Goal: Task Accomplishment & Management: Manage account settings

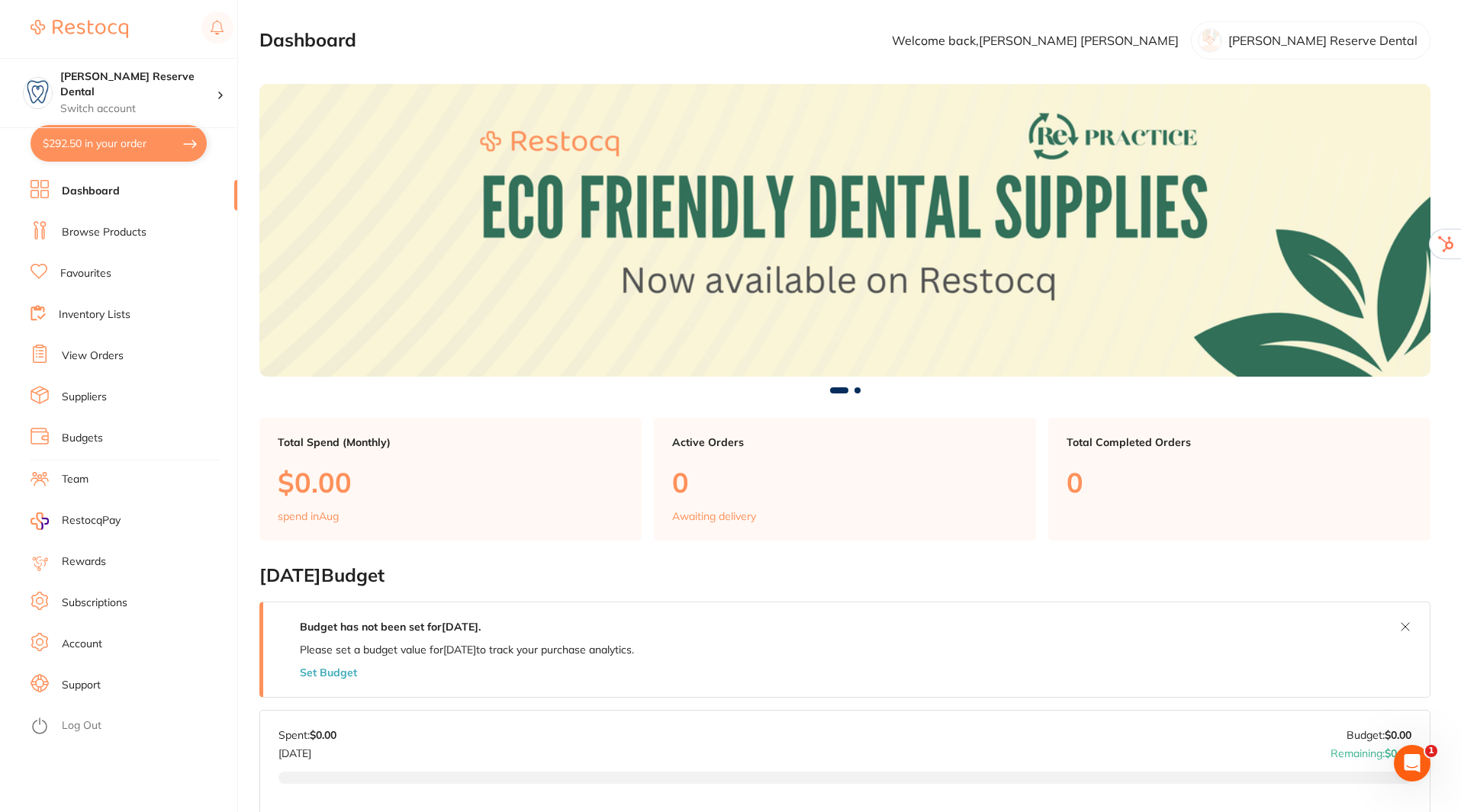
click at [73, 474] on link "Team" at bounding box center [75, 480] width 27 height 15
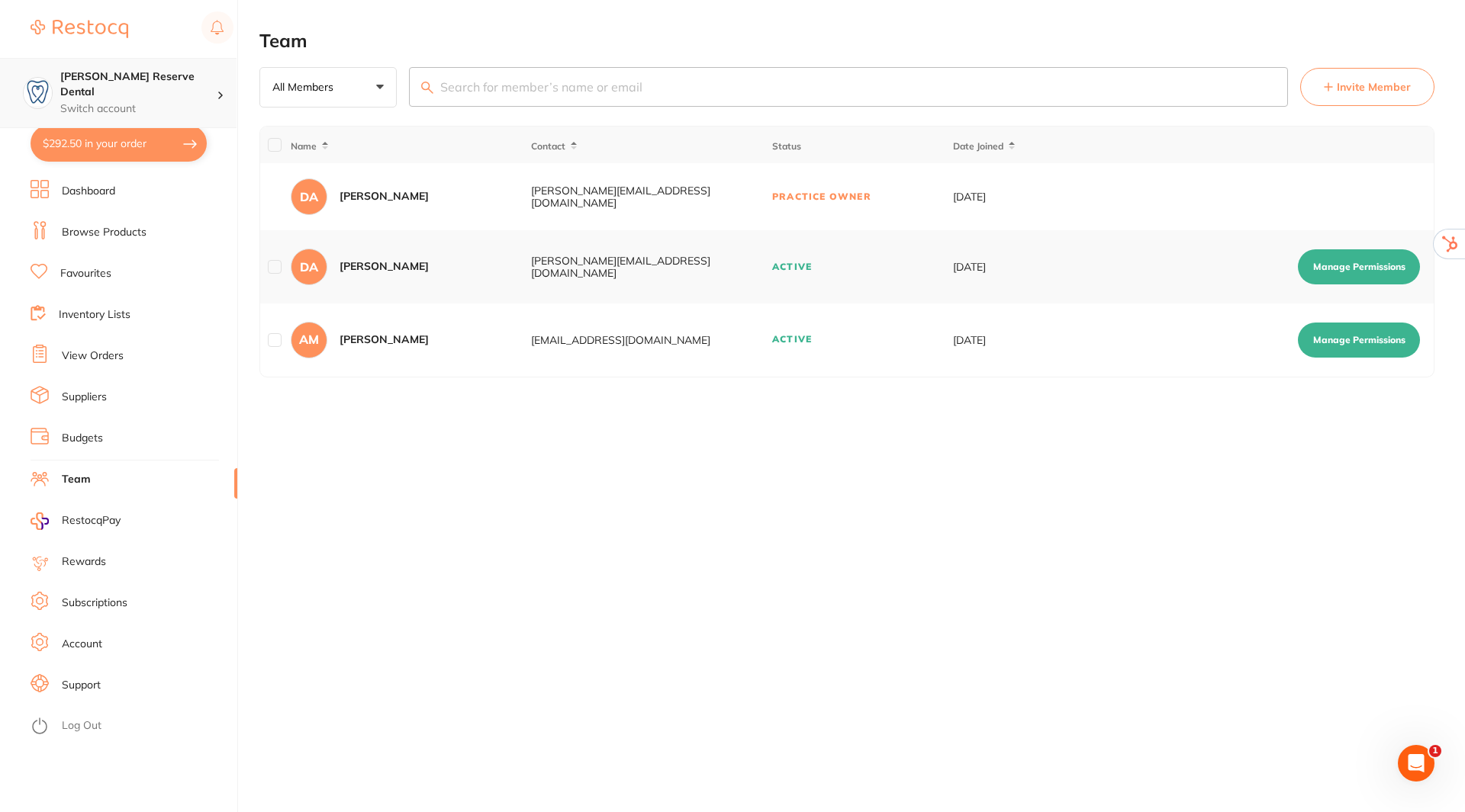
click at [215, 101] on p "Switch account" at bounding box center [138, 109] width 157 height 15
click at [209, 81] on h4 "[PERSON_NAME] Reserve Dental" at bounding box center [138, 84] width 157 height 30
checkbox input "true"
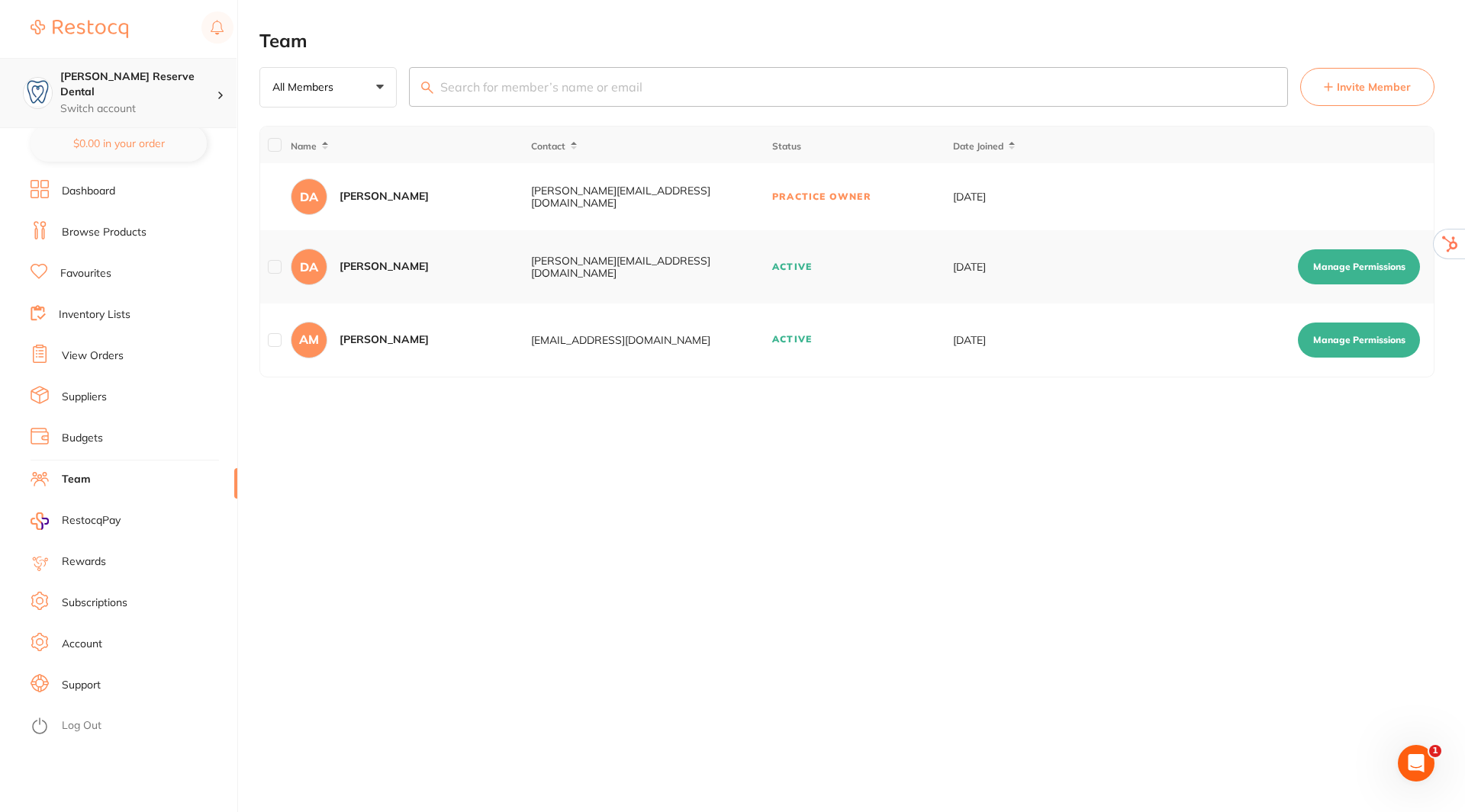
click at [185, 80] on h4 "[PERSON_NAME] Reserve Dental" at bounding box center [138, 84] width 157 height 30
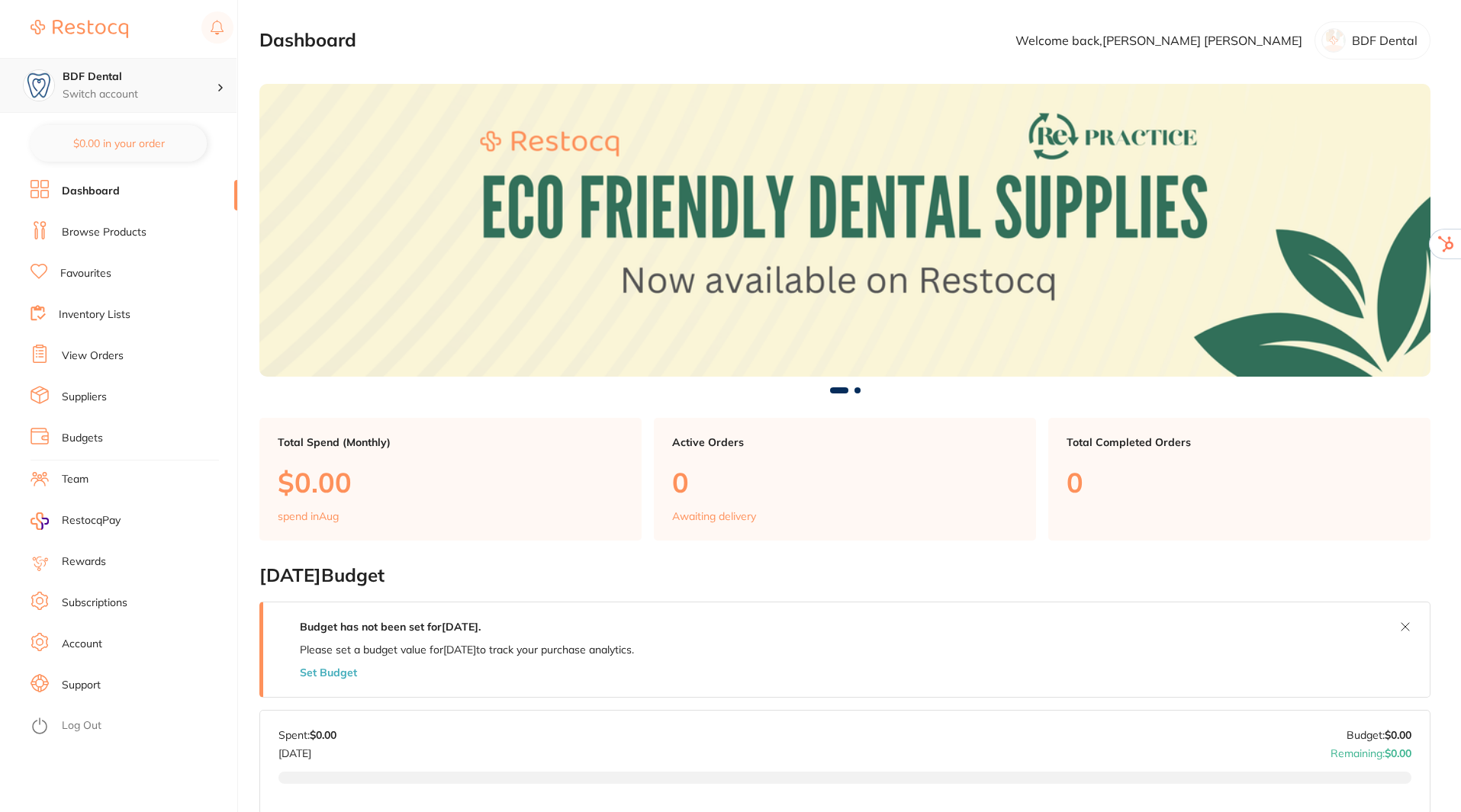
click at [160, 92] on p "Switch account" at bounding box center [140, 95] width 154 height 15
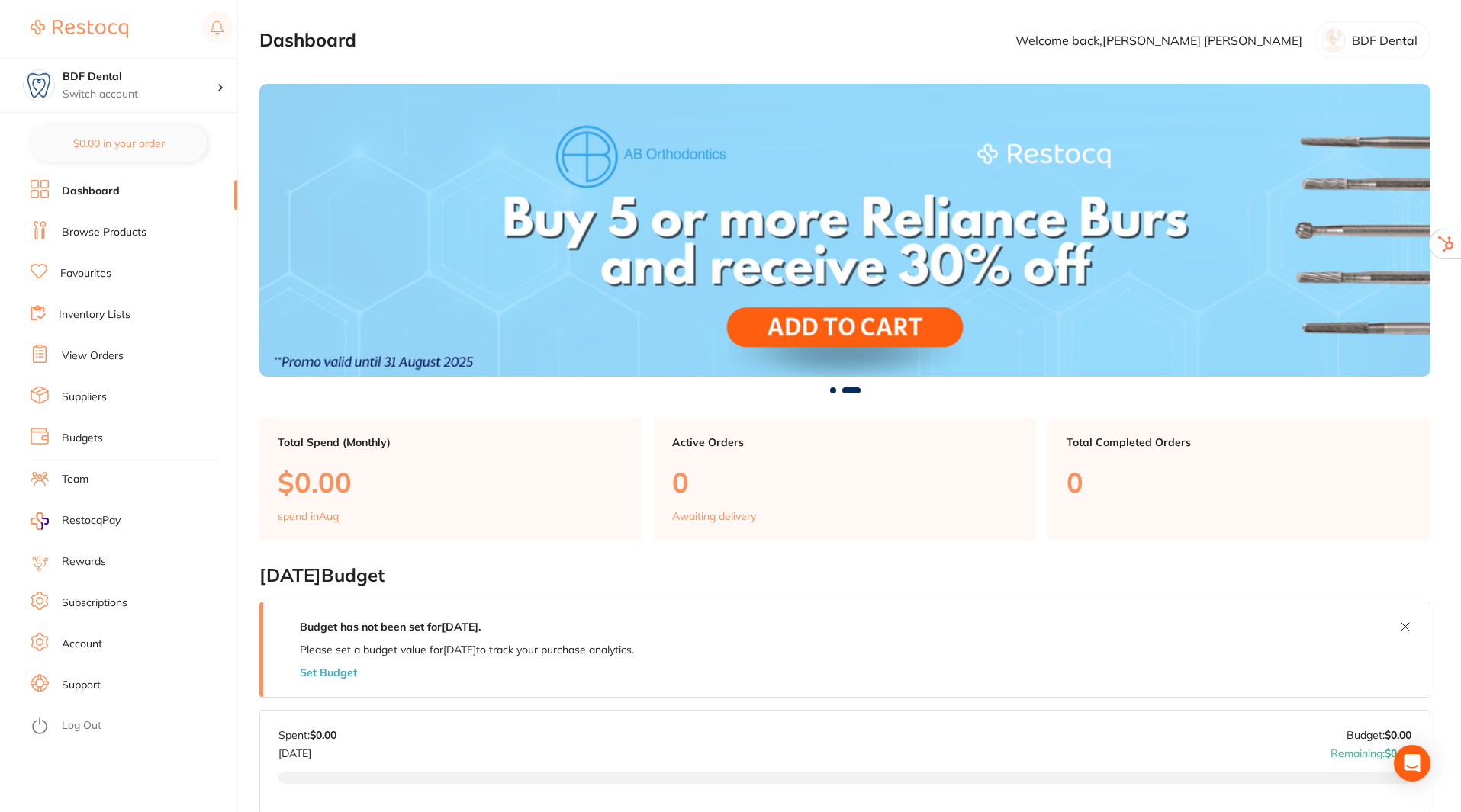
click at [81, 473] on link "Team" at bounding box center [75, 480] width 27 height 15
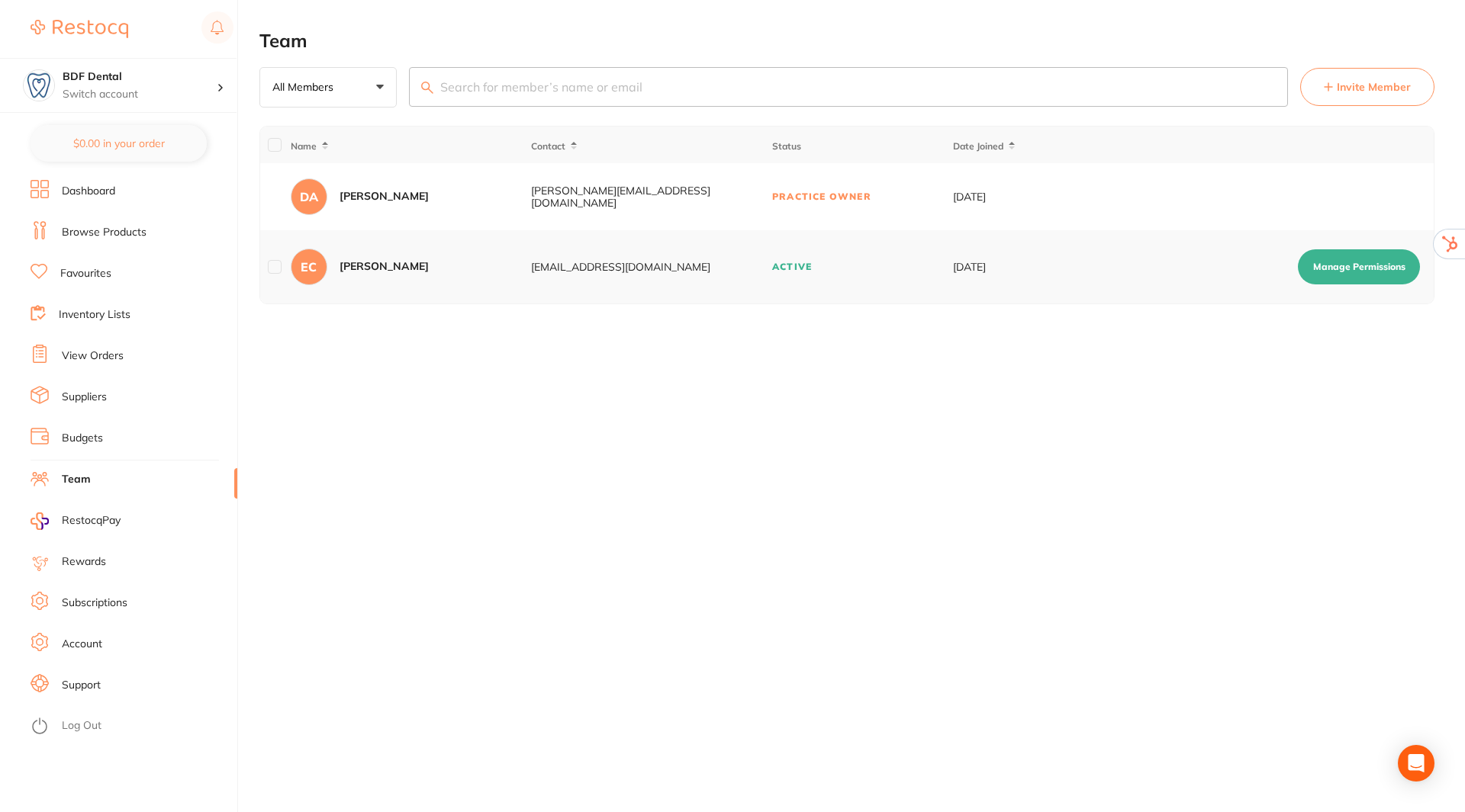
click at [1364, 85] on span "Invite Member" at bounding box center [1373, 87] width 74 height 15
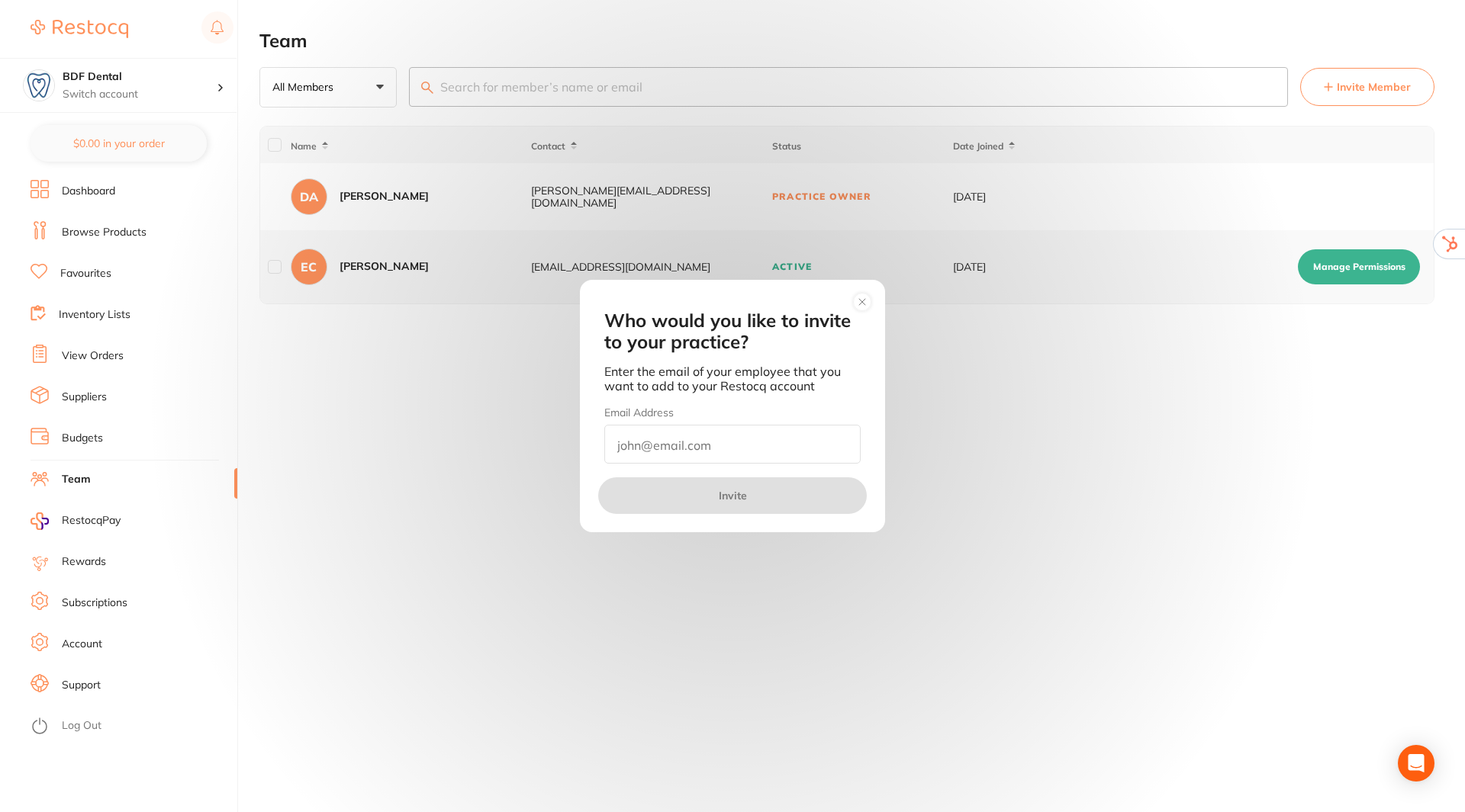
click at [667, 436] on input "email" at bounding box center [732, 444] width 256 height 39
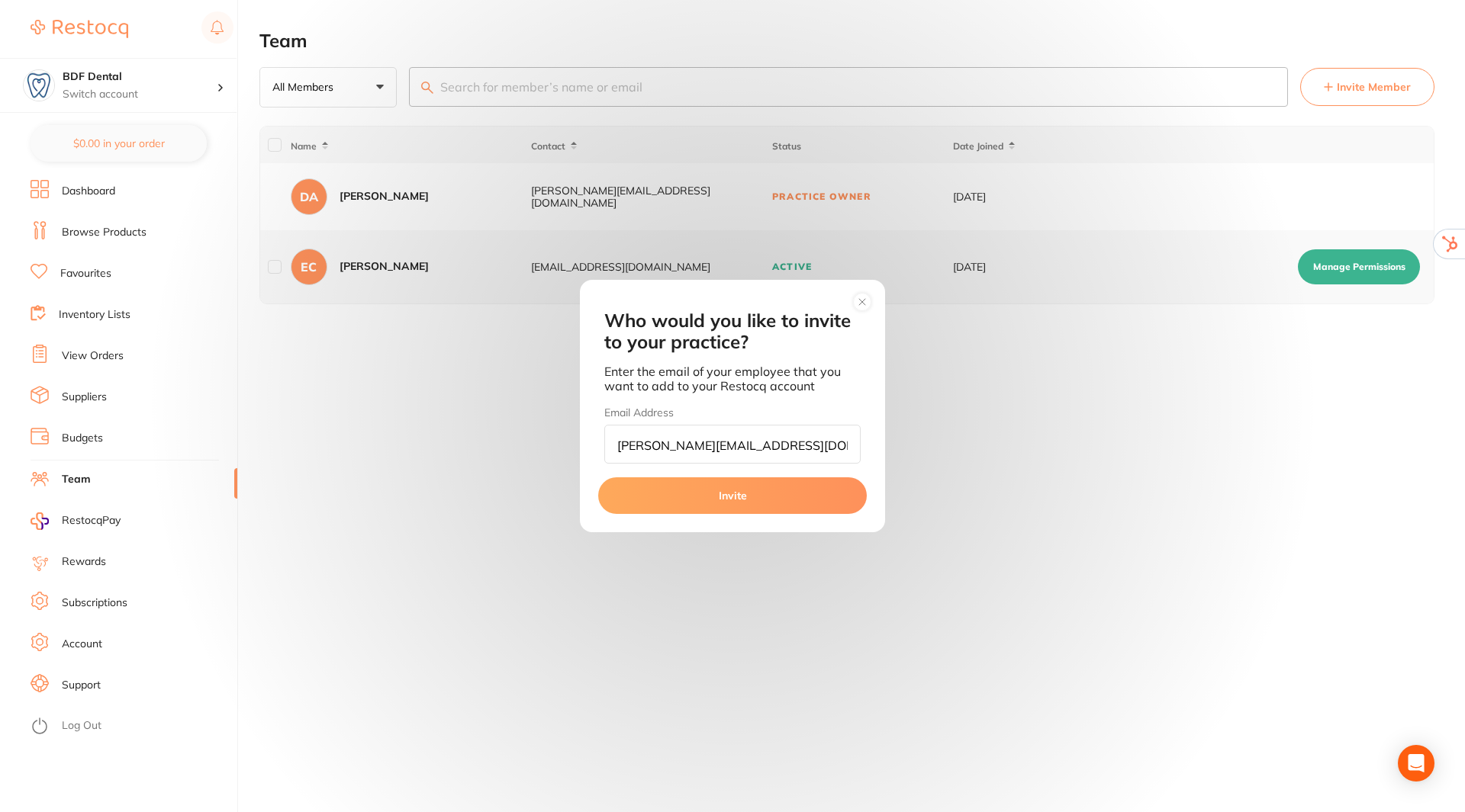
type input "[PERSON_NAME][EMAIL_ADDRESS][DOMAIN_NAME]"
click at [737, 496] on button "Invite" at bounding box center [732, 496] width 268 height 37
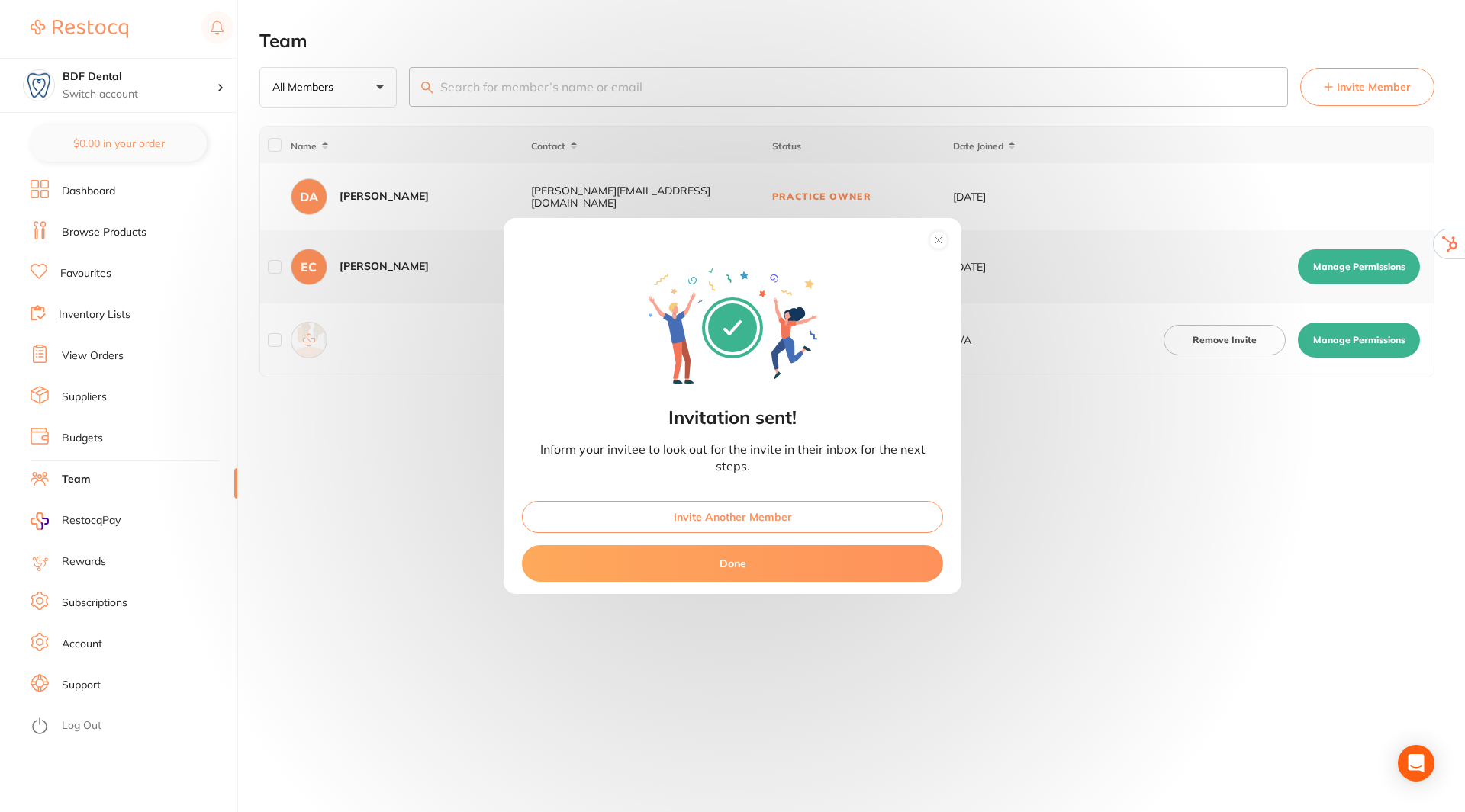
click at [742, 558] on button "Done" at bounding box center [732, 564] width 422 height 37
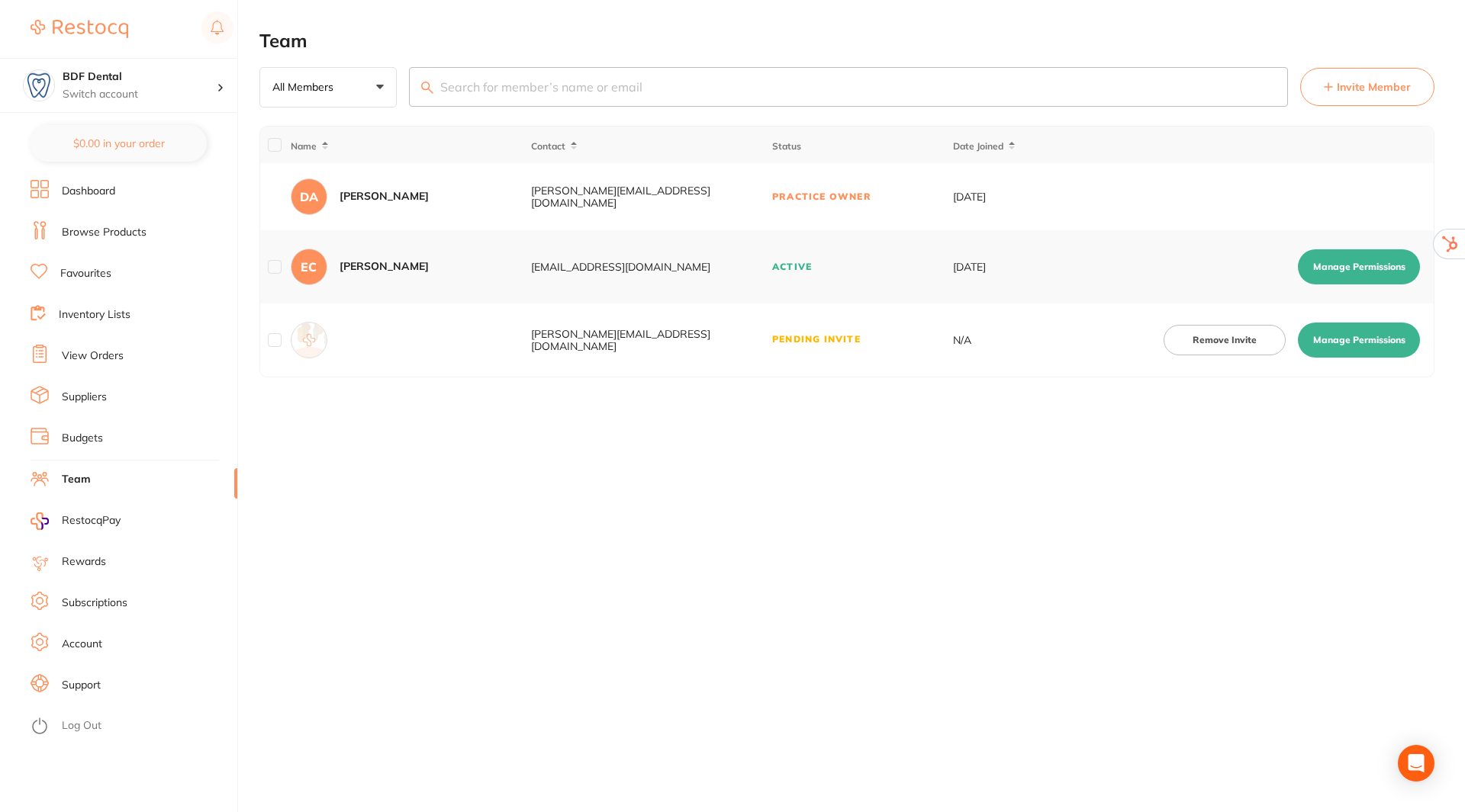
click at [1352, 338] on button "Manage Permissions" at bounding box center [1359, 340] width 122 height 35
checkbox input "true"
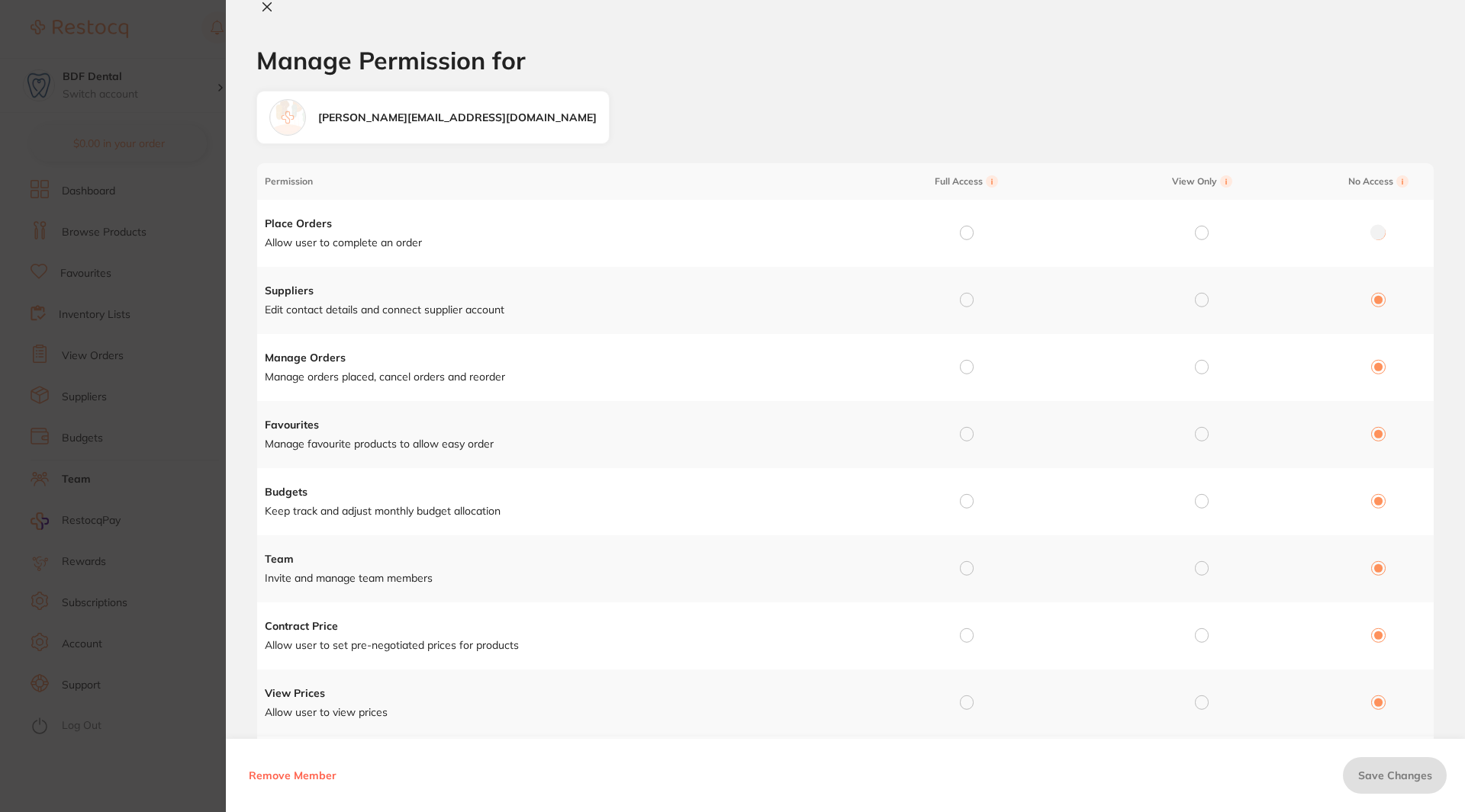
click at [972, 234] on td at bounding box center [963, 233] width 235 height 67
click at [964, 236] on input "radio" at bounding box center [966, 233] width 14 height 14
radio input "true"
radio input "false"
click at [966, 296] on input "radio" at bounding box center [966, 300] width 14 height 14
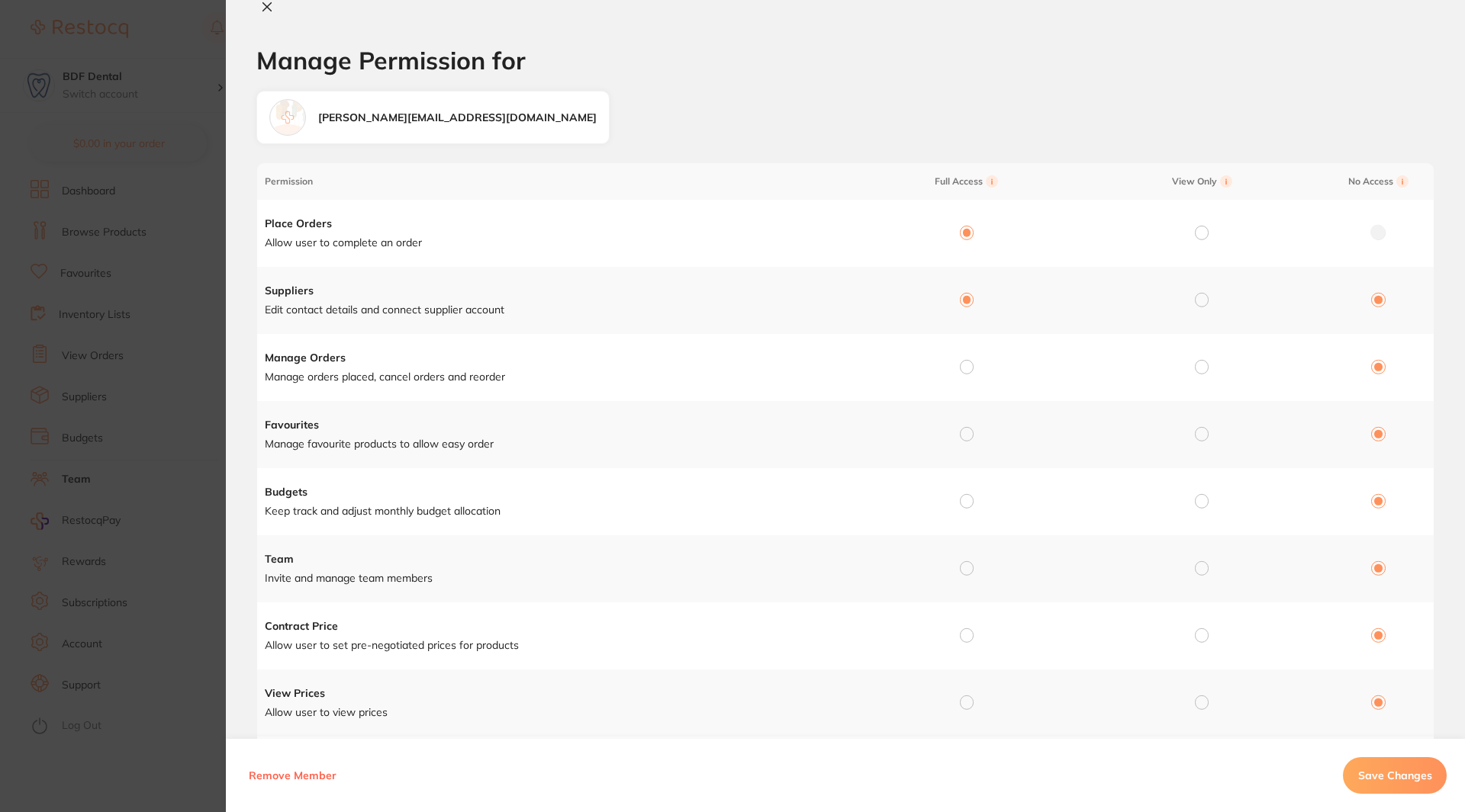
radio input "true"
radio input "false"
click at [960, 361] on input "radio" at bounding box center [966, 367] width 14 height 14
radio input "true"
radio input "false"
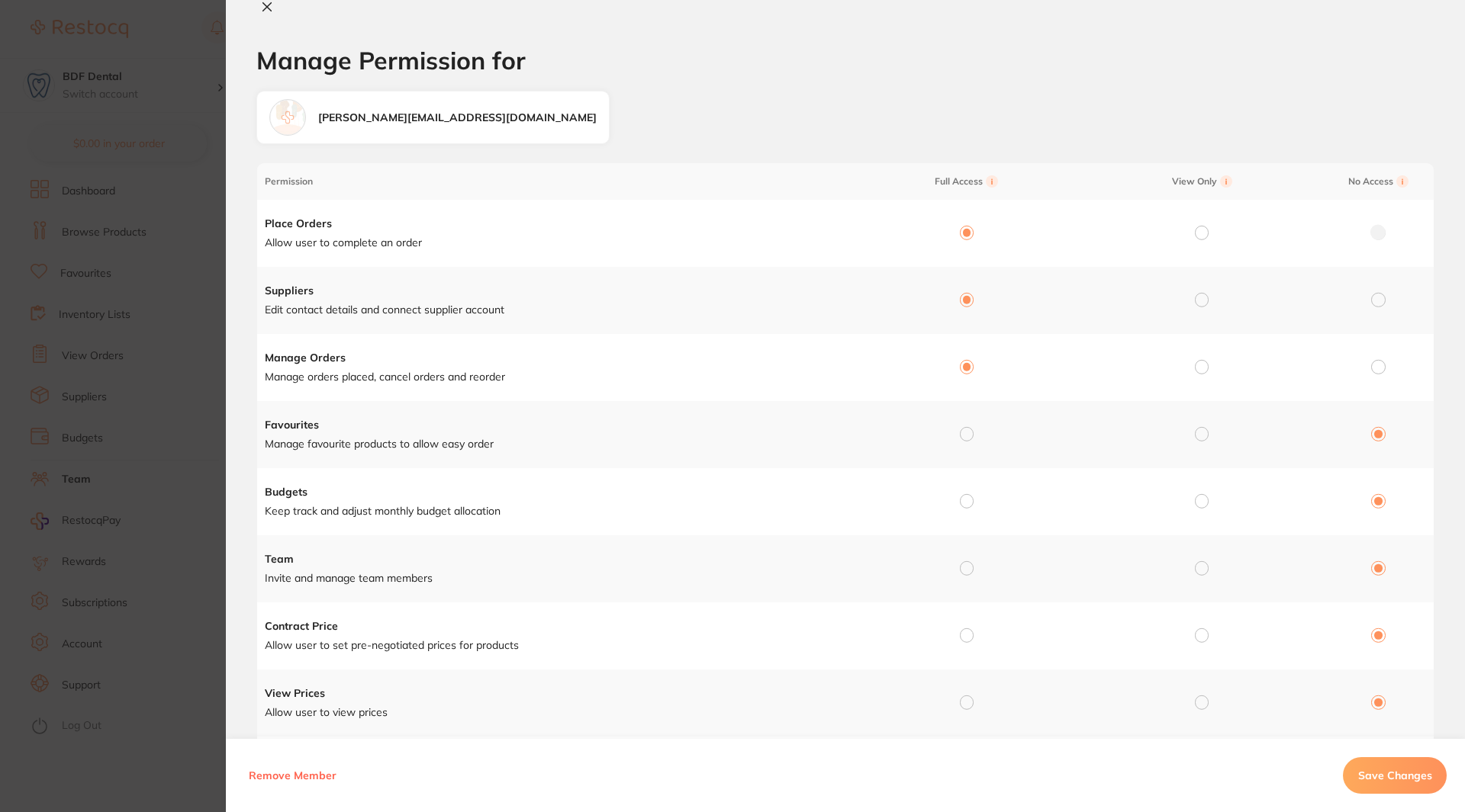
click at [960, 429] on input "radio" at bounding box center [966, 434] width 14 height 14
radio input "true"
radio input "false"
click at [961, 500] on input "radio" at bounding box center [966, 501] width 14 height 14
radio input "true"
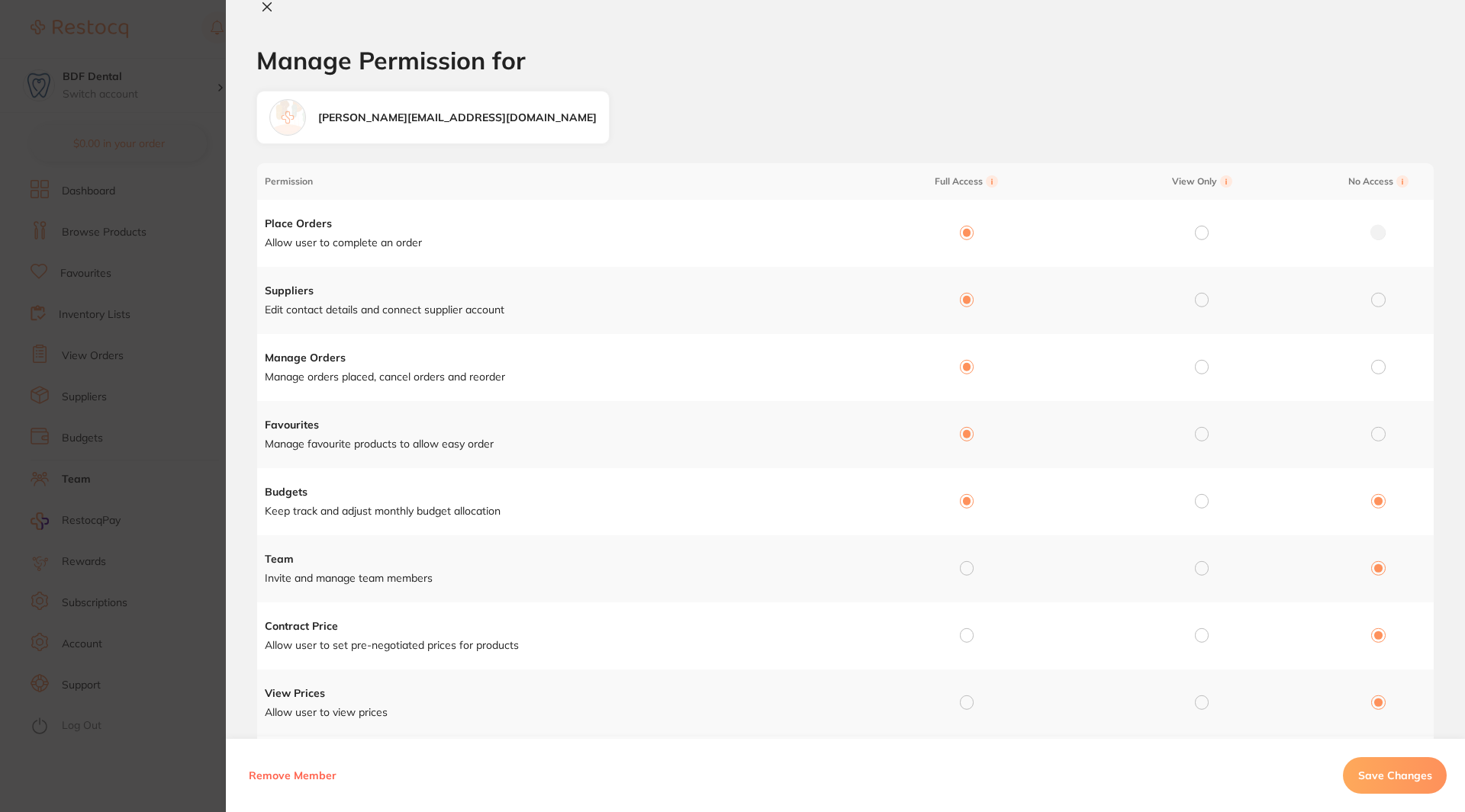
radio input "false"
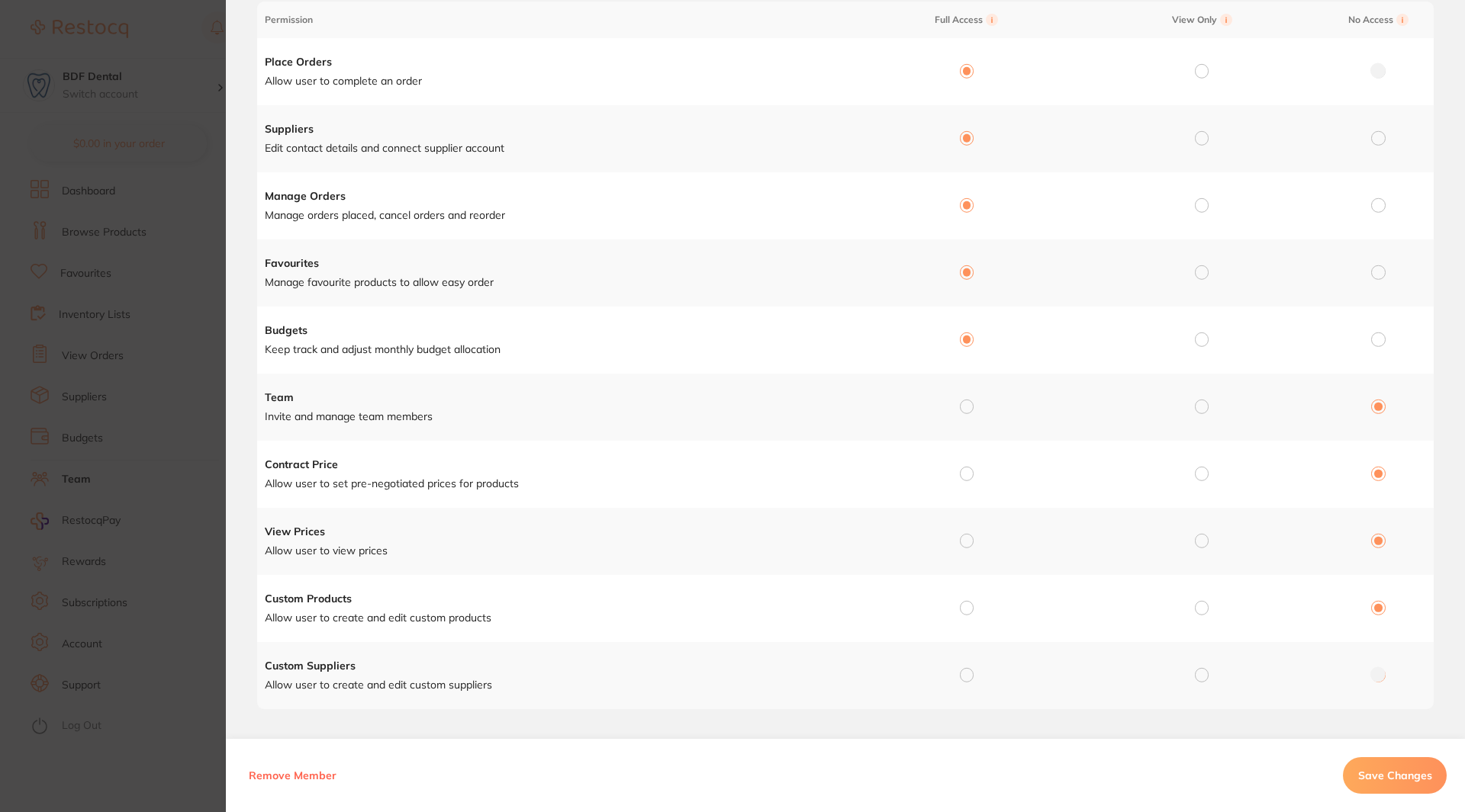
scroll to position [174, 0]
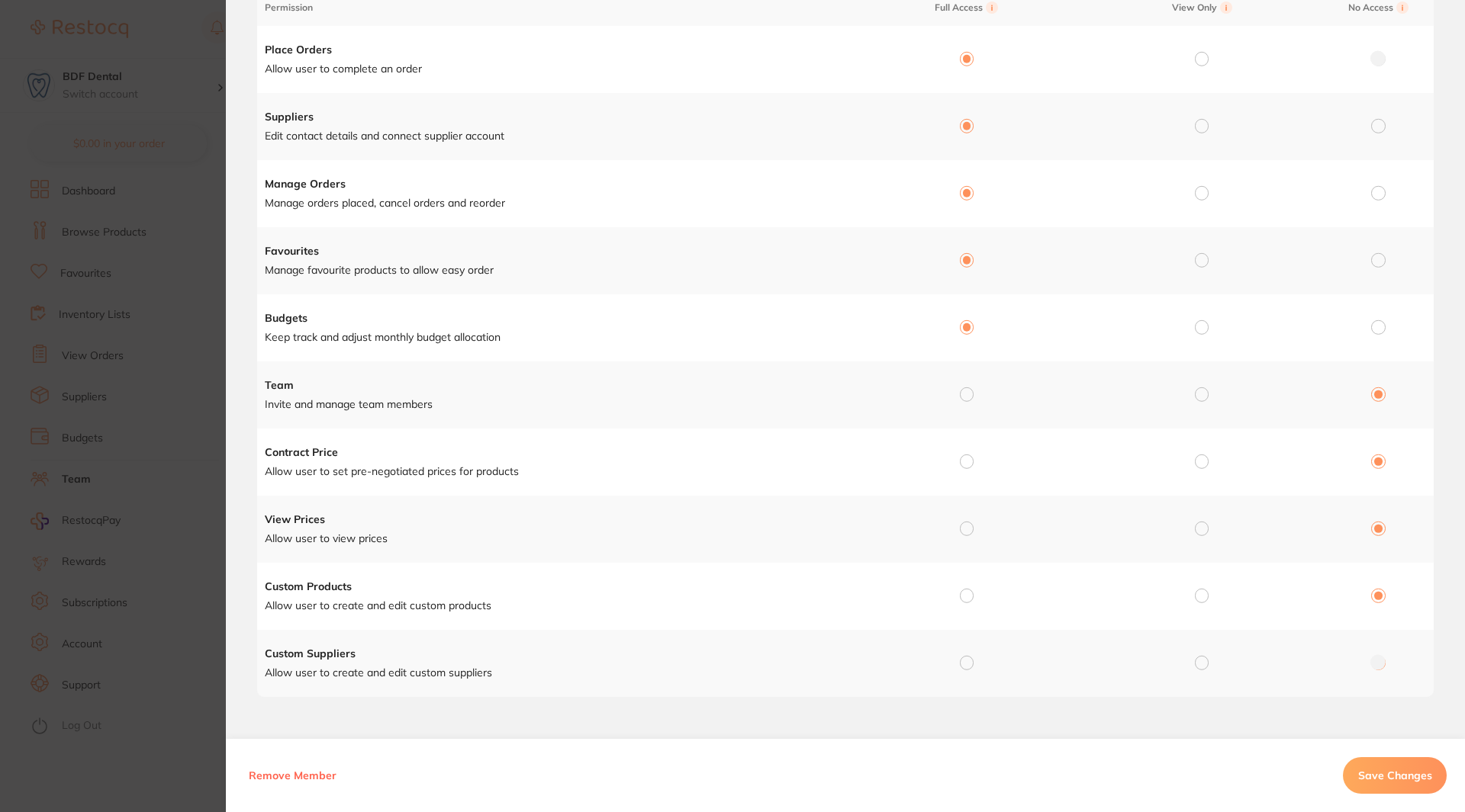
click at [965, 388] on input "radio" at bounding box center [966, 394] width 14 height 14
radio input "true"
radio input "false"
click at [966, 455] on input "radio" at bounding box center [966, 462] width 14 height 14
radio input "true"
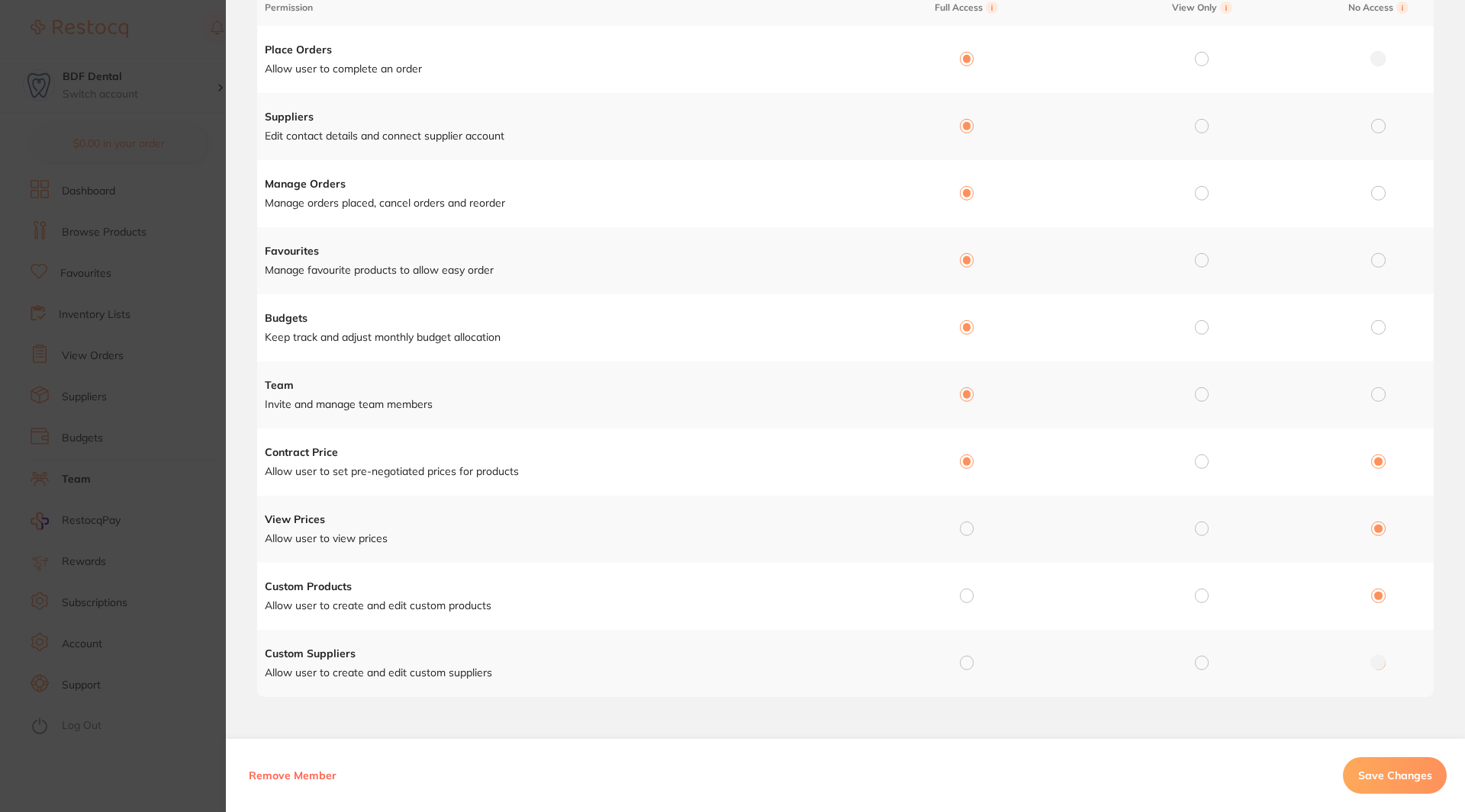
radio input "false"
click at [970, 530] on input "radio" at bounding box center [966, 528] width 14 height 14
radio input "true"
radio input "false"
click at [964, 600] on input "radio" at bounding box center [966, 596] width 14 height 14
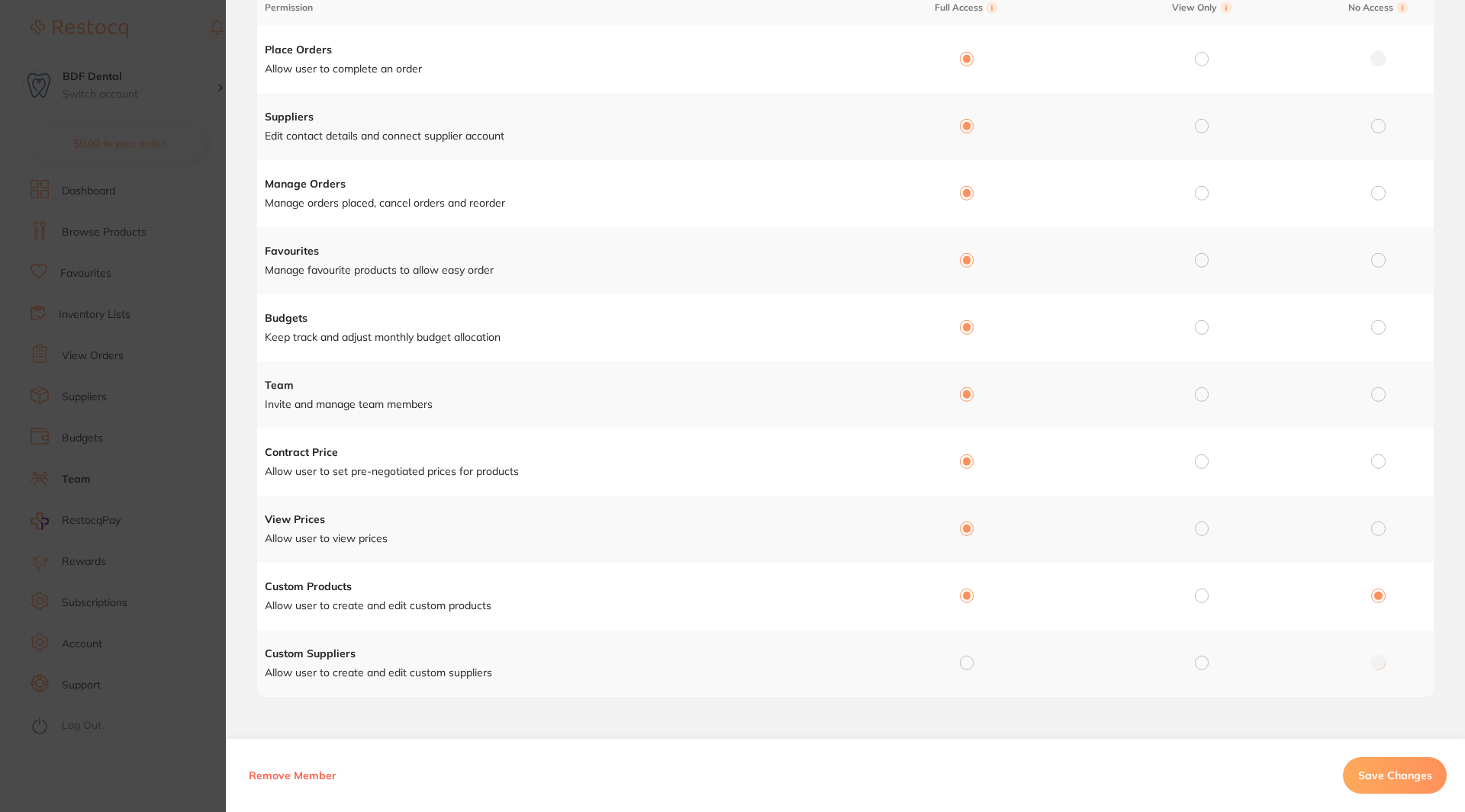
radio input "true"
radio input "false"
click at [966, 661] on input "radio" at bounding box center [966, 663] width 14 height 14
radio input "true"
radio input "false"
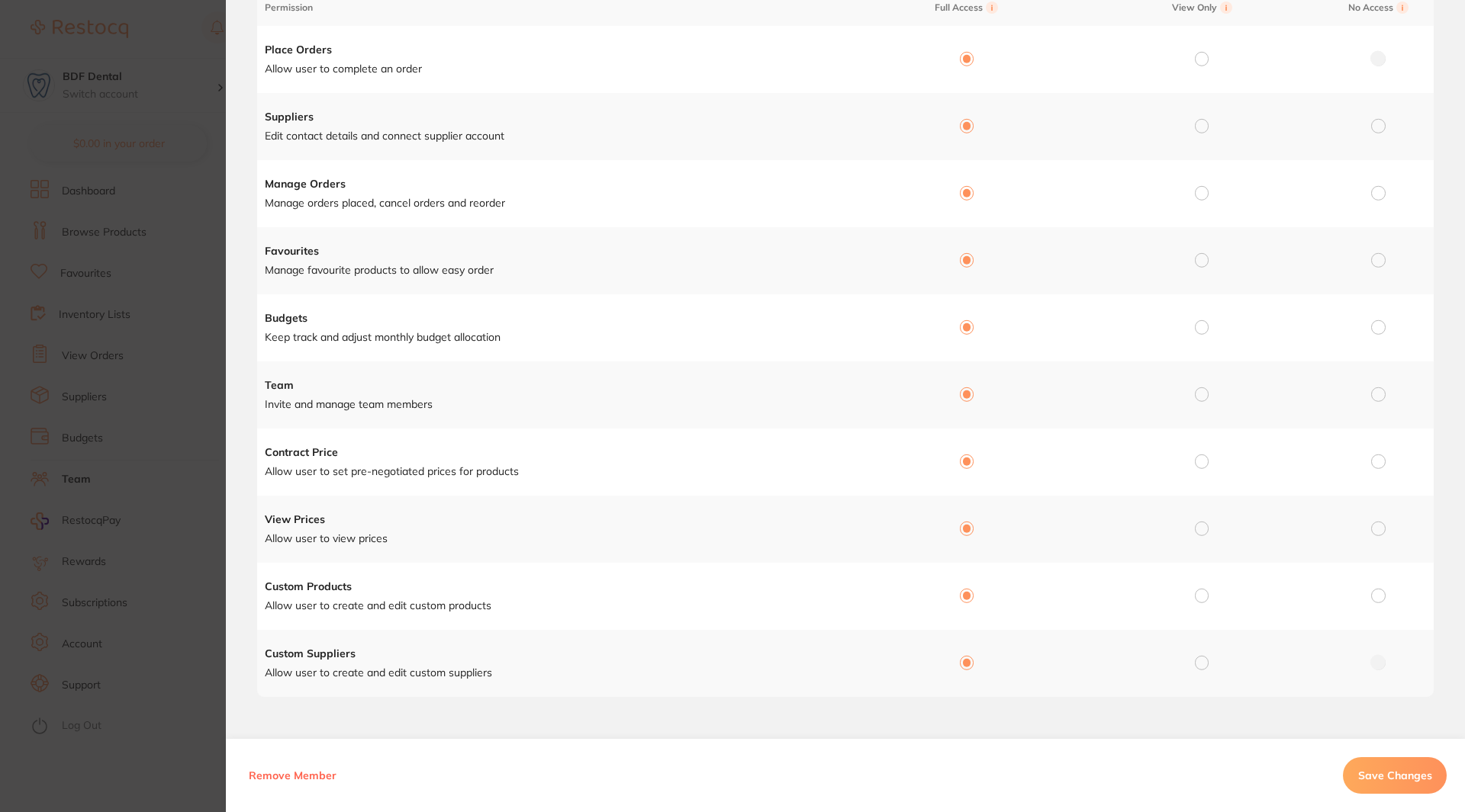
click at [1380, 770] on span "Save Changes" at bounding box center [1395, 776] width 74 height 14
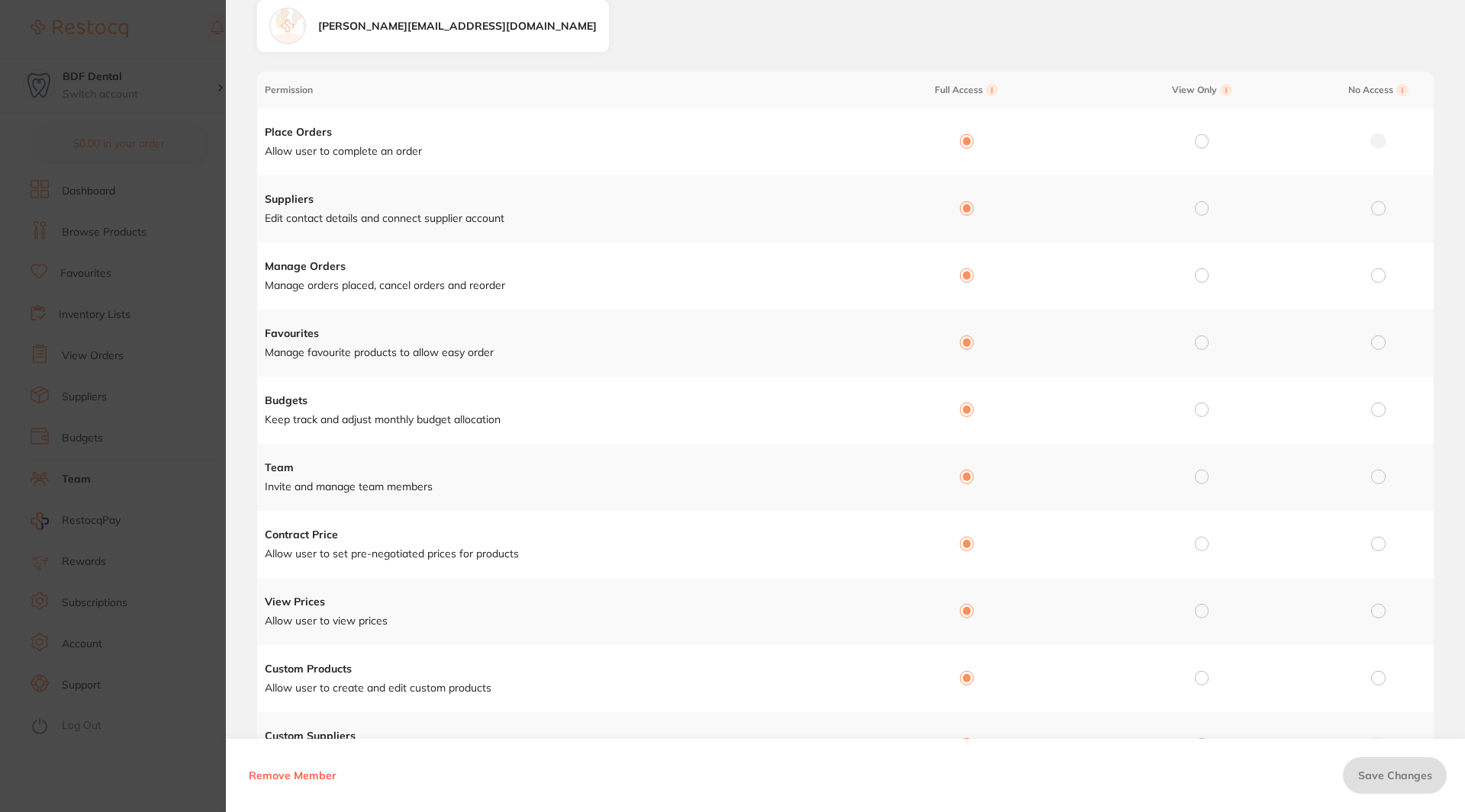
scroll to position [0, 0]
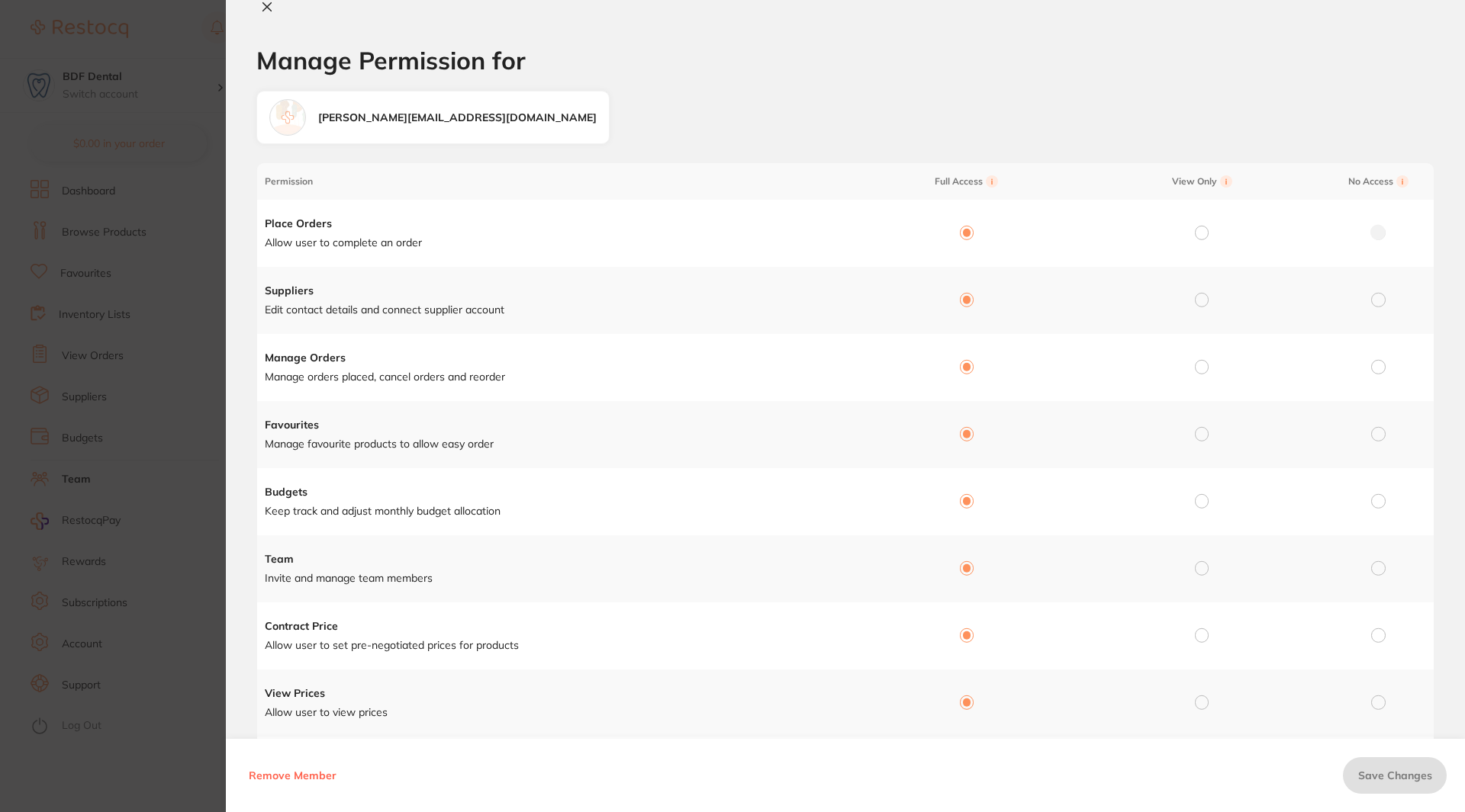
click at [269, 1] on icon at bounding box center [267, 7] width 12 height 12
checkbox input "false"
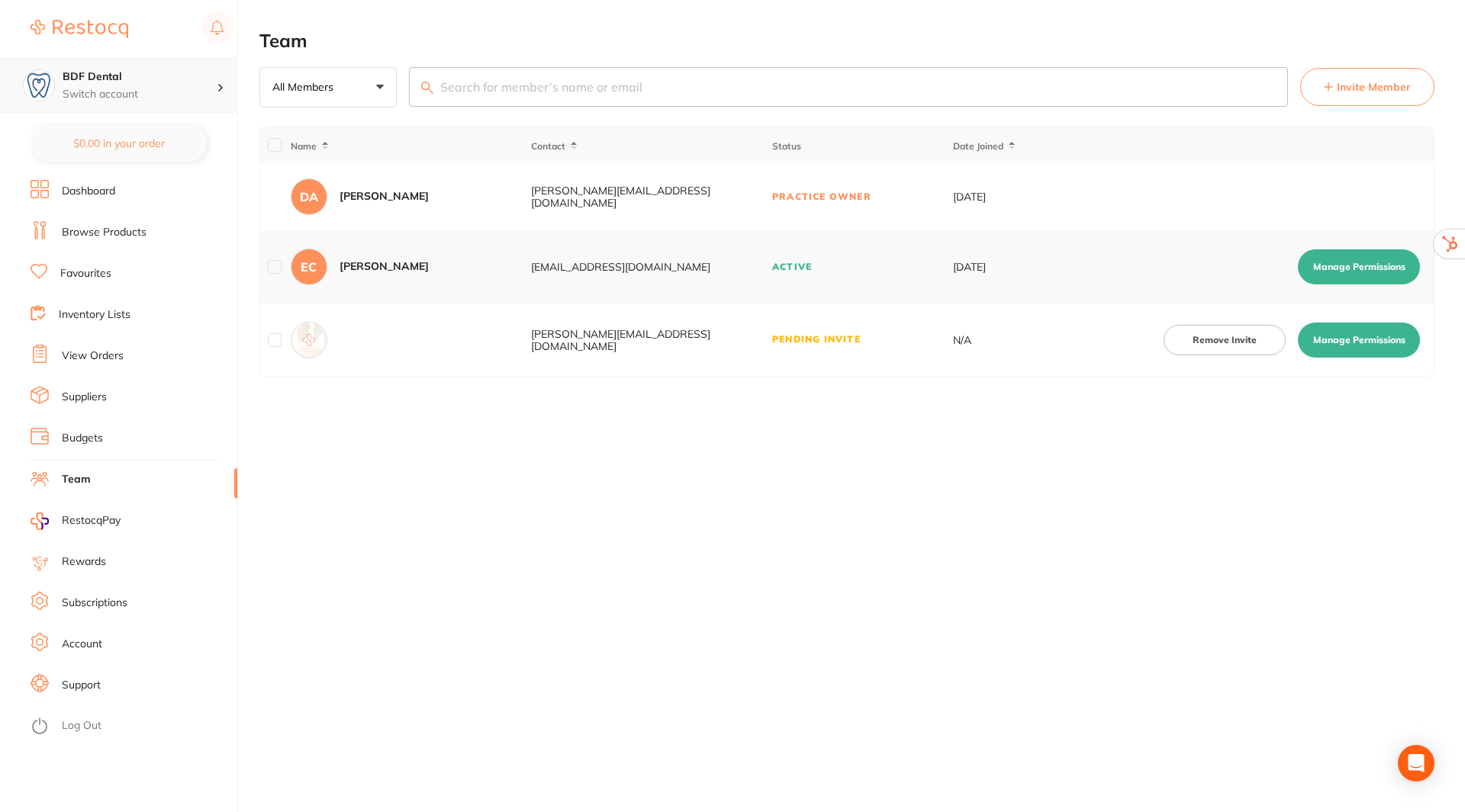
click at [192, 81] on h4 "BDF Dental" at bounding box center [140, 77] width 154 height 15
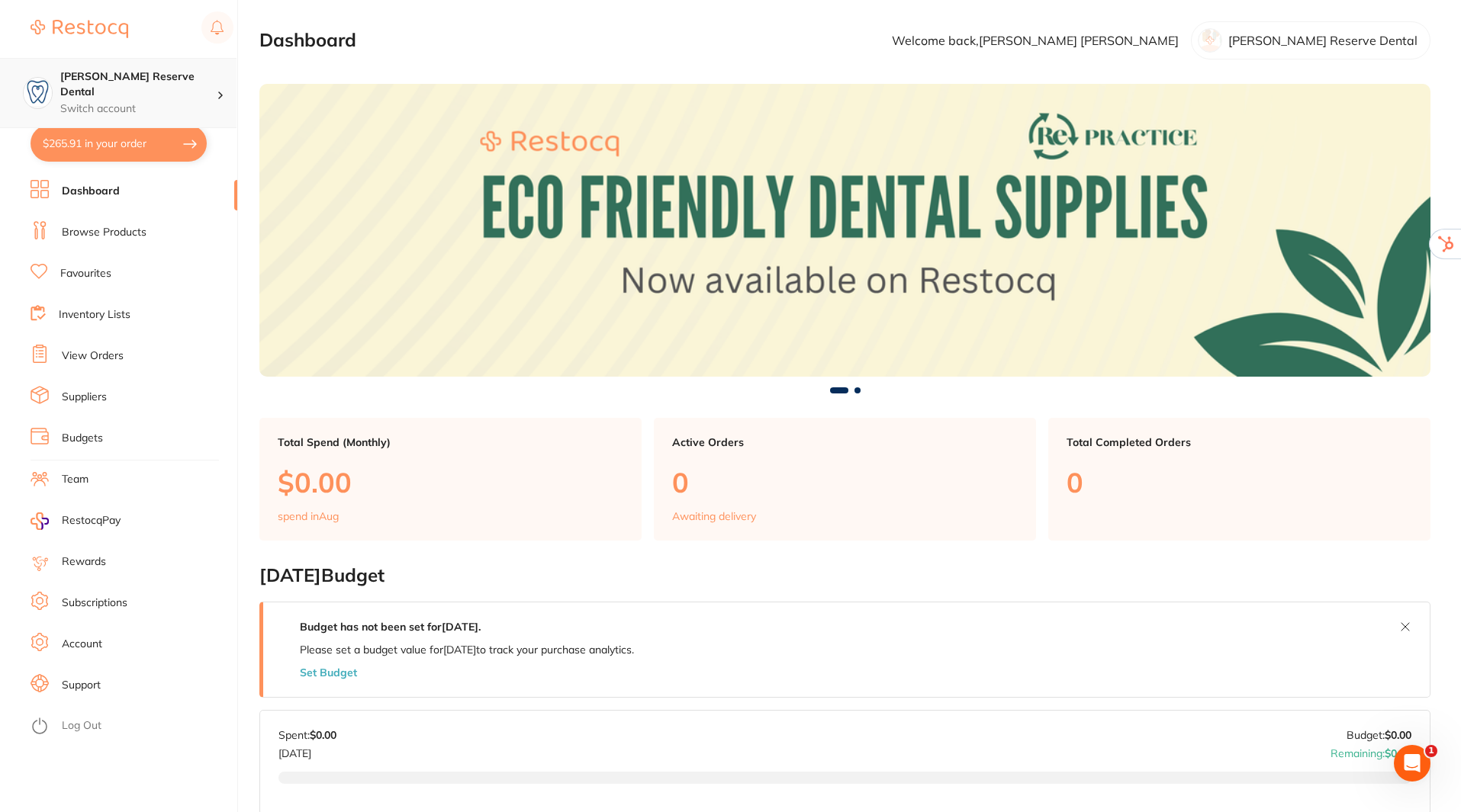
click at [209, 101] on p "Switch account" at bounding box center [138, 109] width 157 height 15
click at [80, 470] on li "Team" at bounding box center [134, 480] width 207 height 23
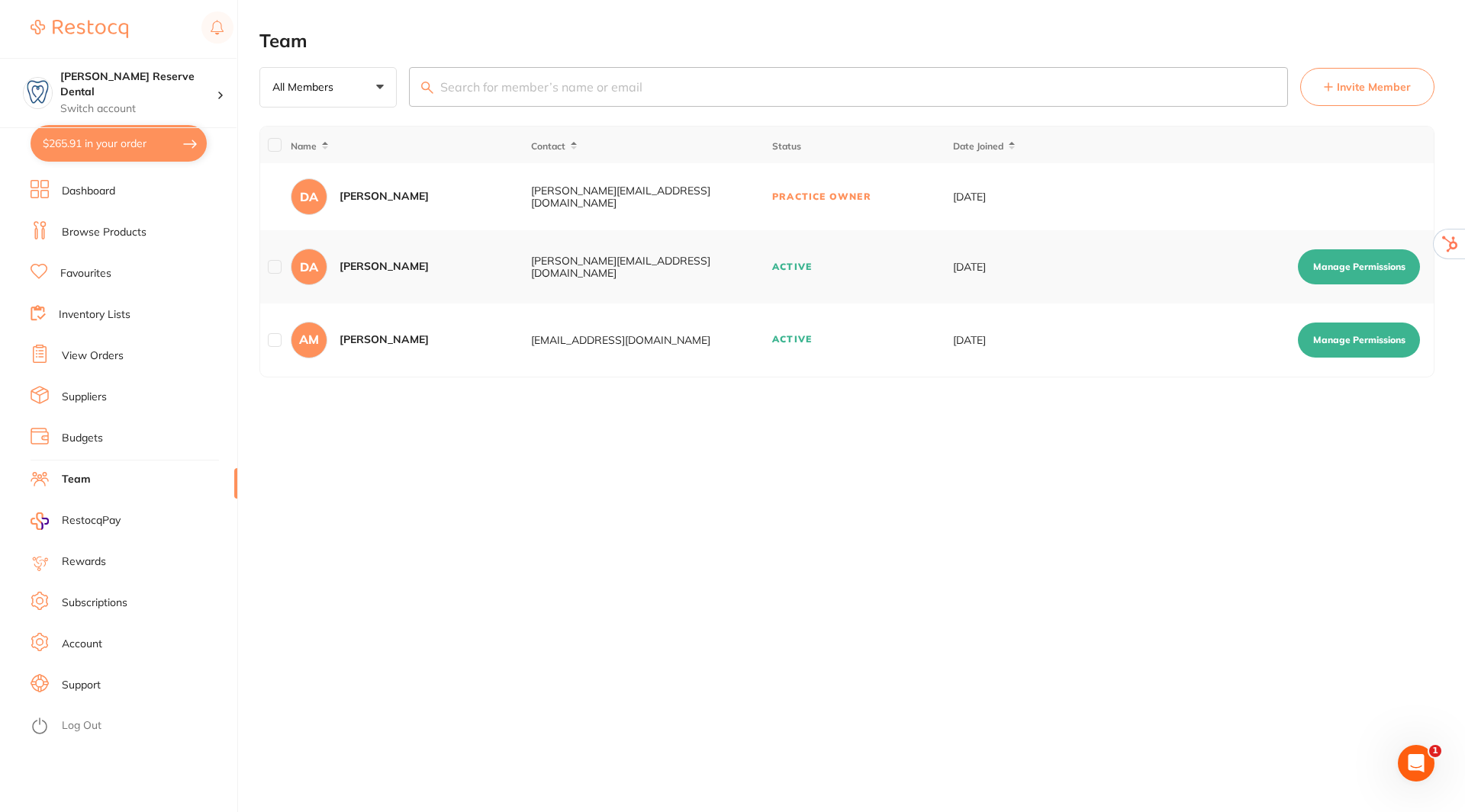
click at [84, 717] on li "Log Out" at bounding box center [132, 725] width 202 height 23
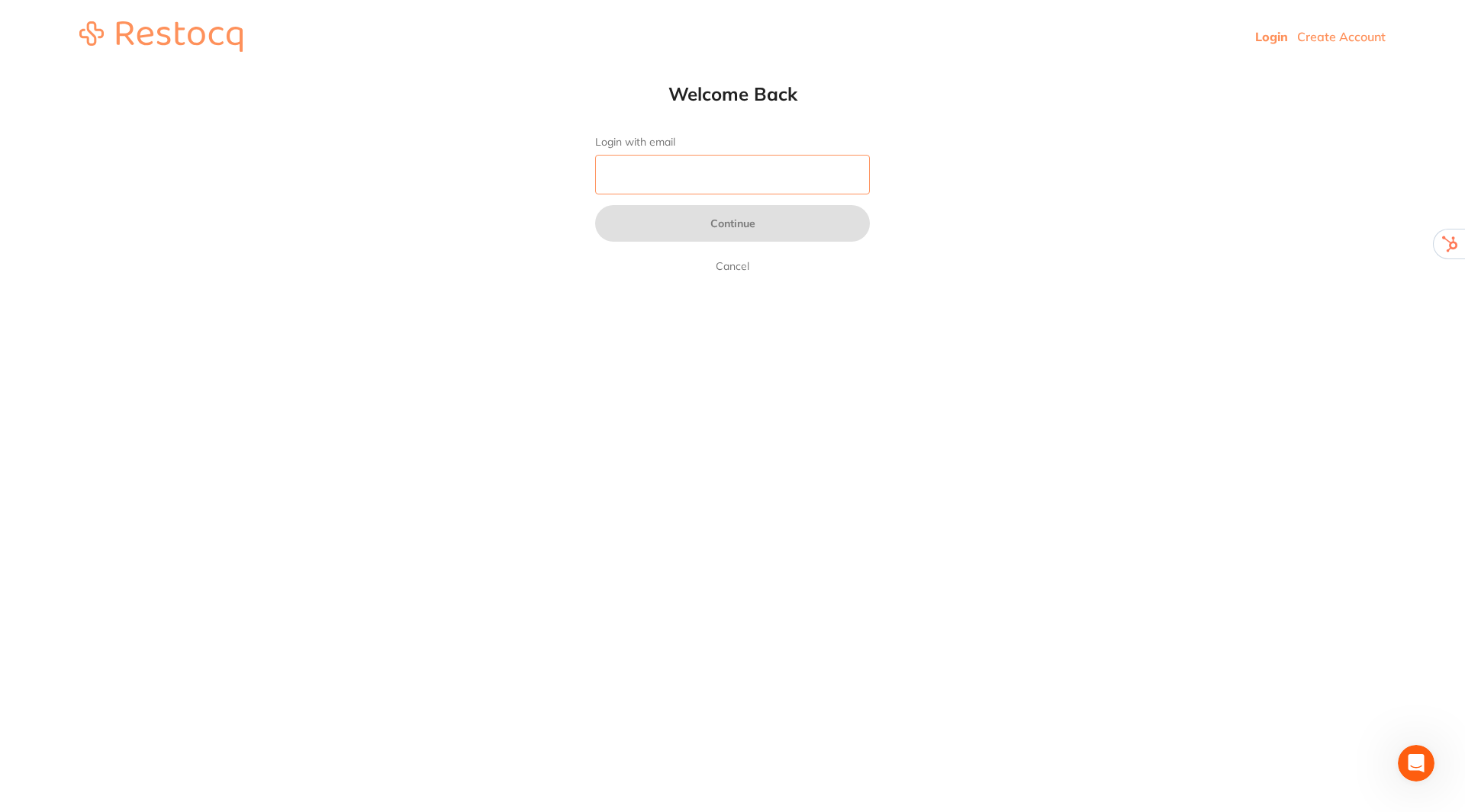
click at [756, 176] on input "Login with email" at bounding box center [732, 175] width 275 height 39
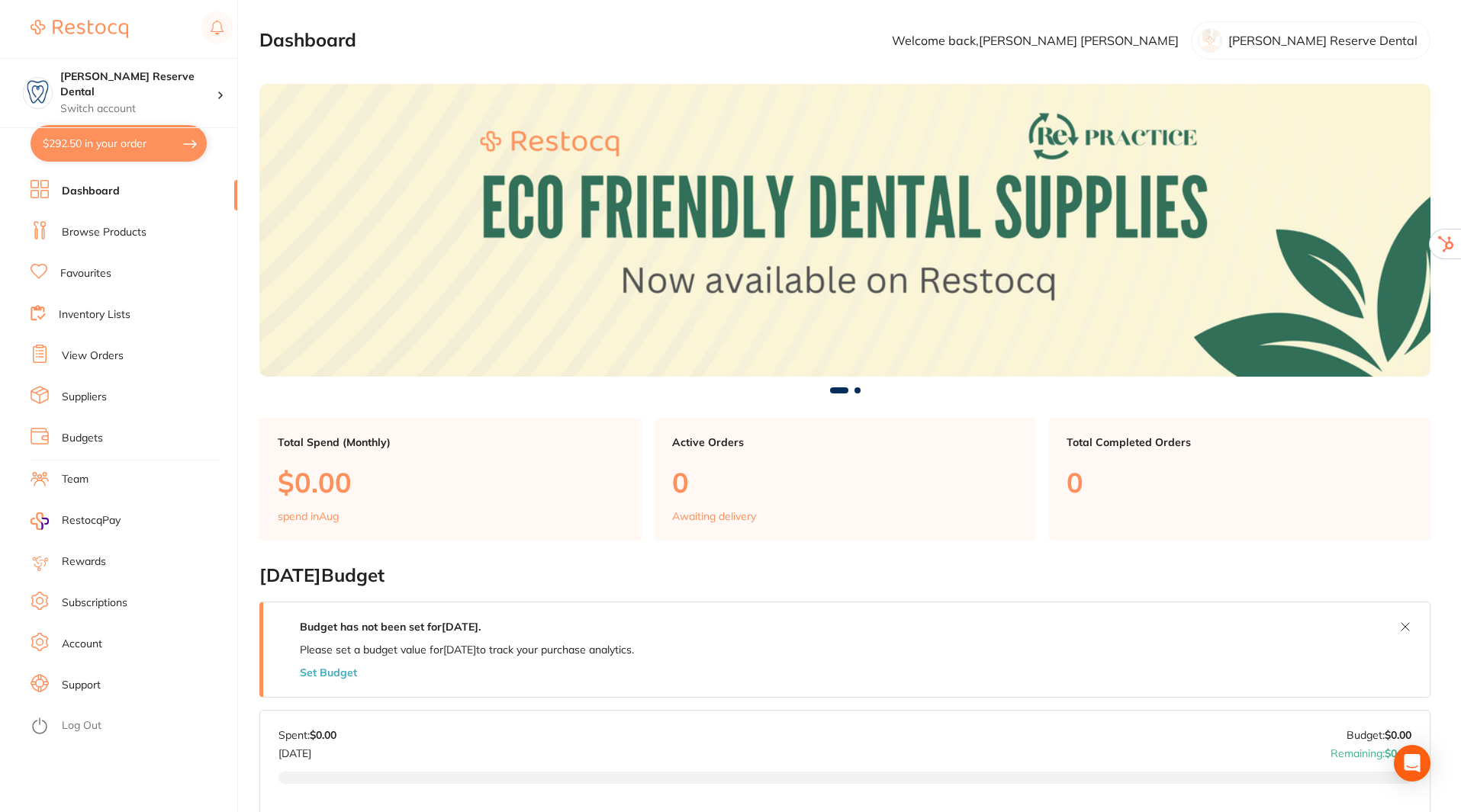
click at [76, 481] on link "Team" at bounding box center [75, 480] width 27 height 15
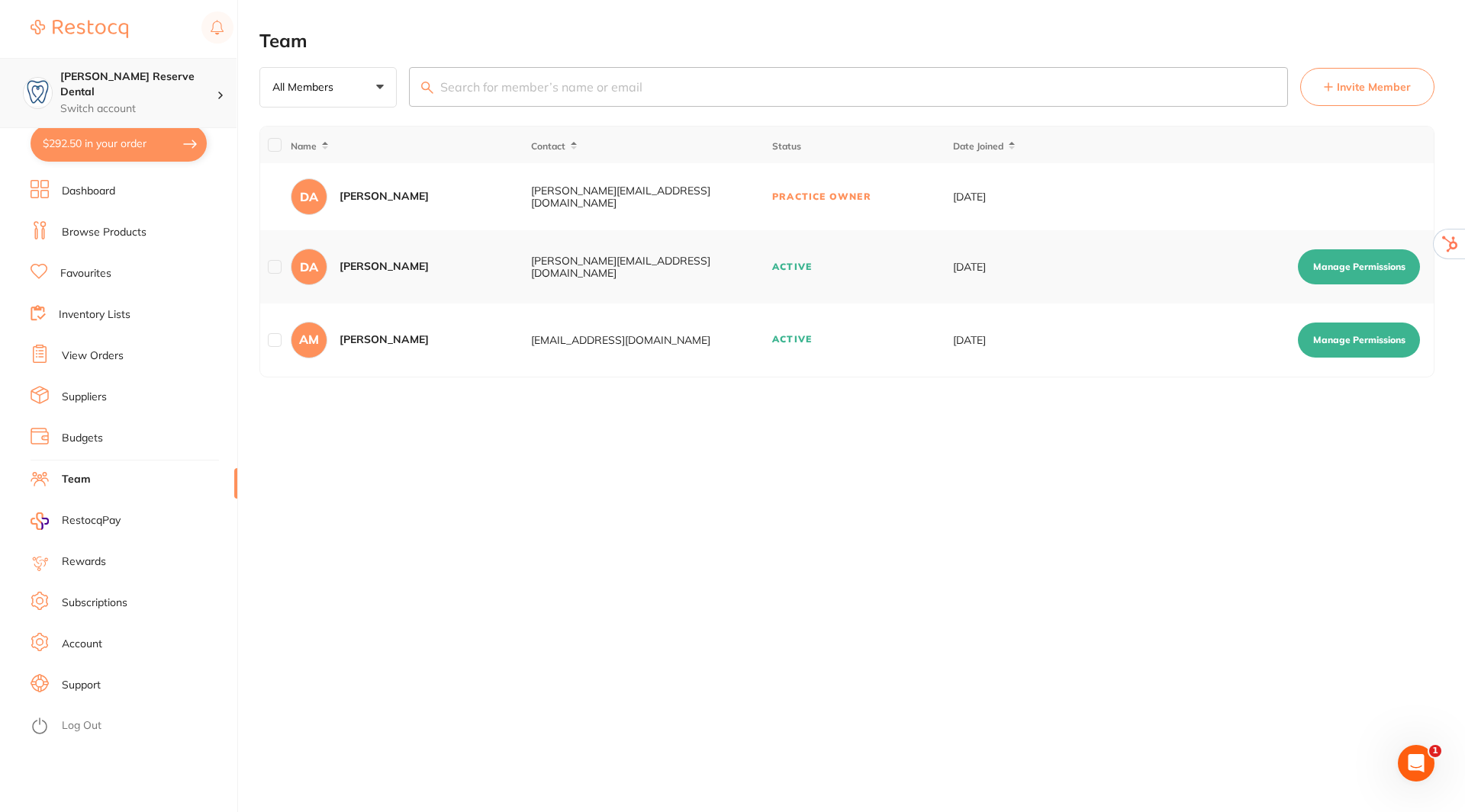
click at [170, 82] on h4 "[PERSON_NAME] Reserve Dental" at bounding box center [138, 84] width 157 height 30
click at [88, 725] on link "Log Out" at bounding box center [81, 726] width 39 height 15
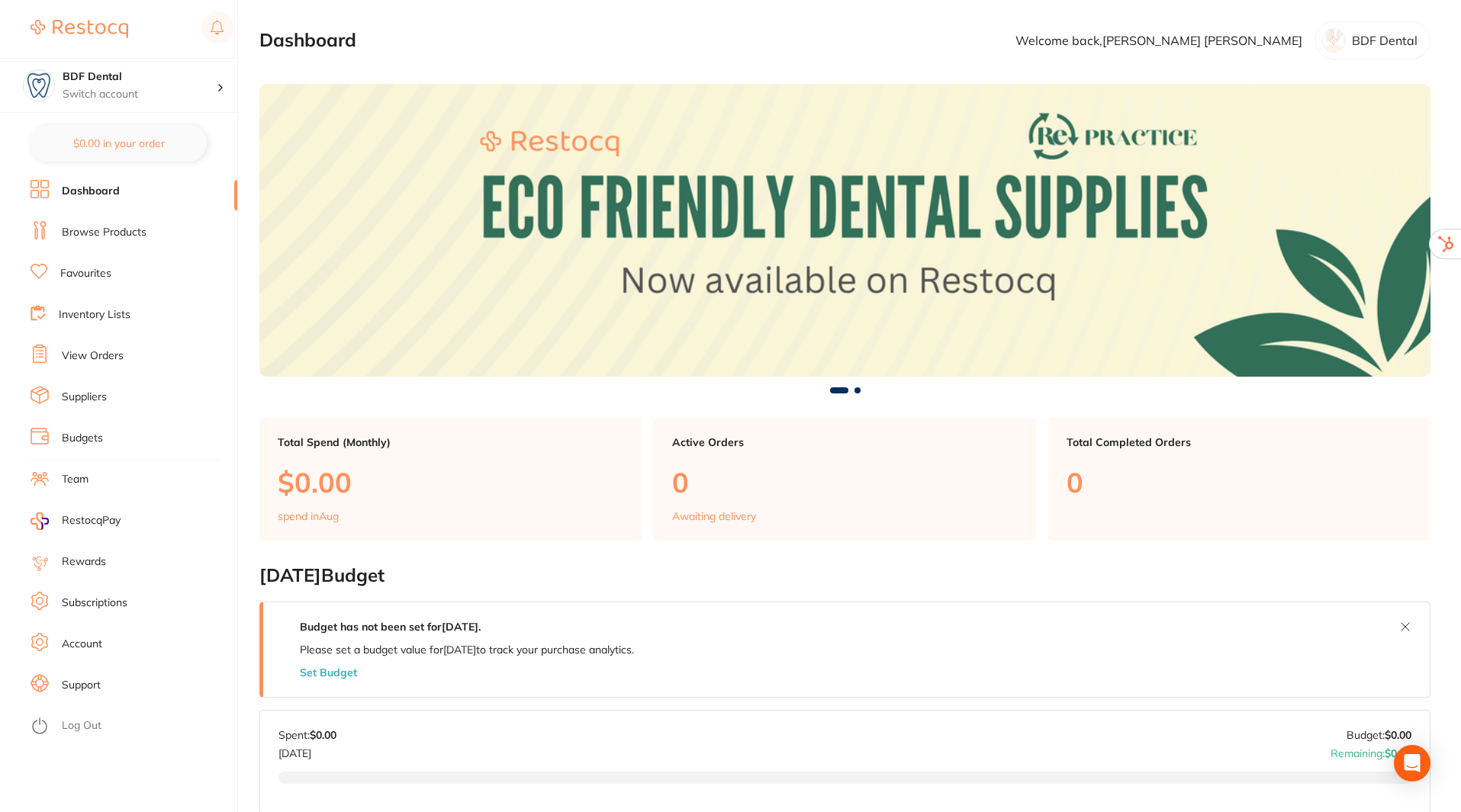
click at [71, 482] on link "Team" at bounding box center [75, 480] width 27 height 15
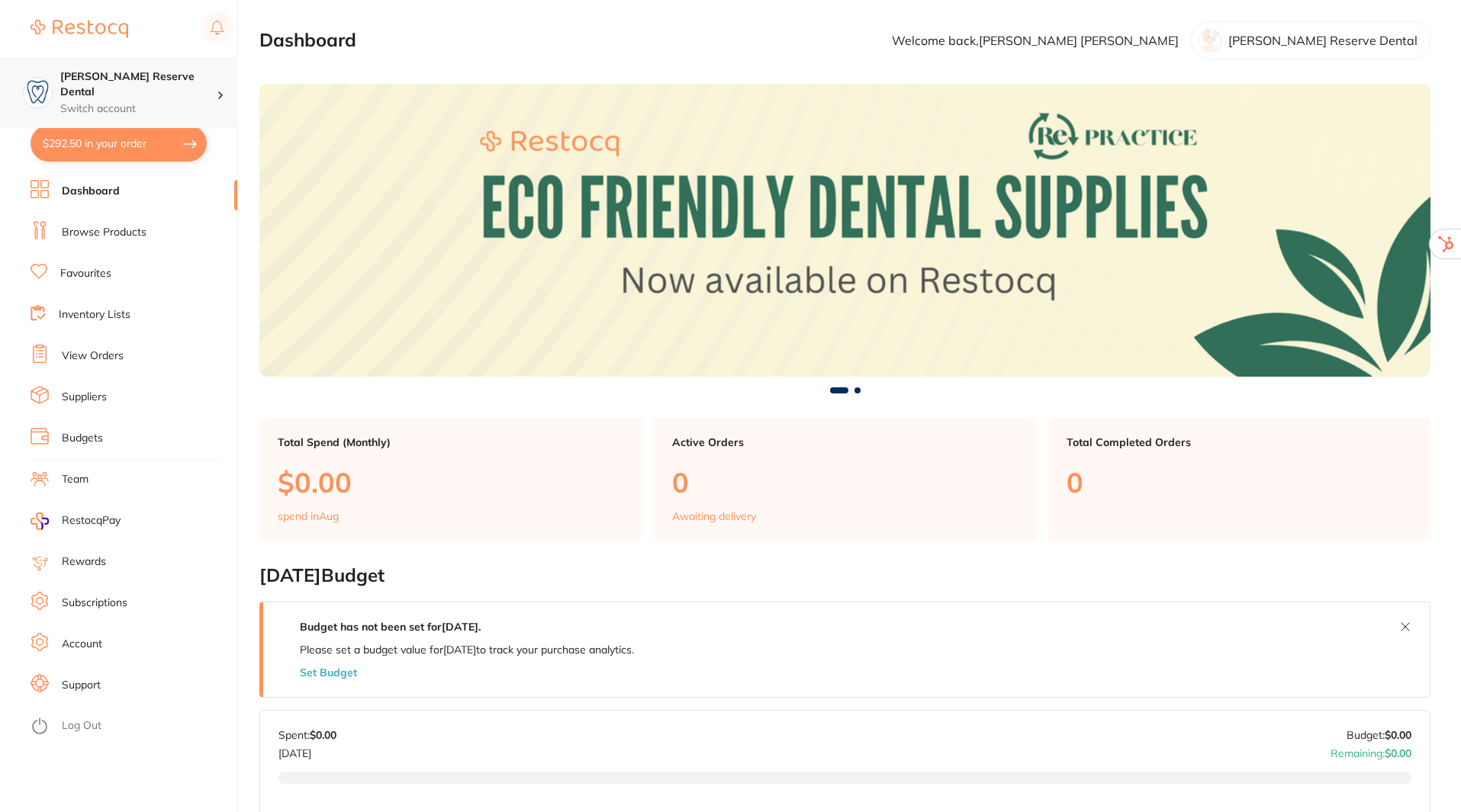
click at [217, 87] on div at bounding box center [226, 93] width 20 height 14
click at [204, 86] on div "Logan Reserve Dental Switch account" at bounding box center [138, 93] width 157 height 47
click at [227, 87] on div at bounding box center [226, 93] width 20 height 14
click at [111, 603] on link "Subscriptions" at bounding box center [94, 604] width 66 height 15
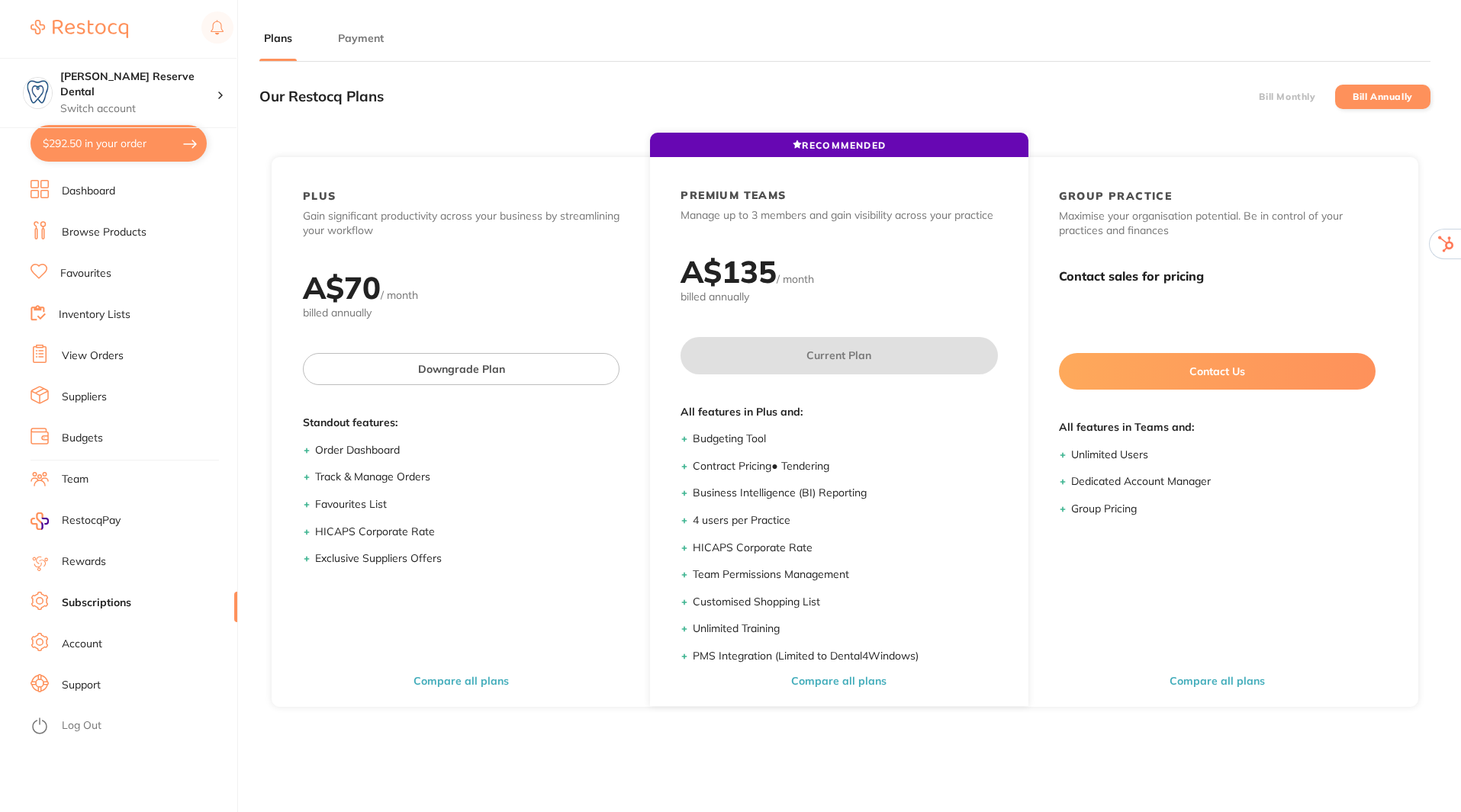
click at [362, 39] on button "Payment" at bounding box center [361, 39] width 55 height 15
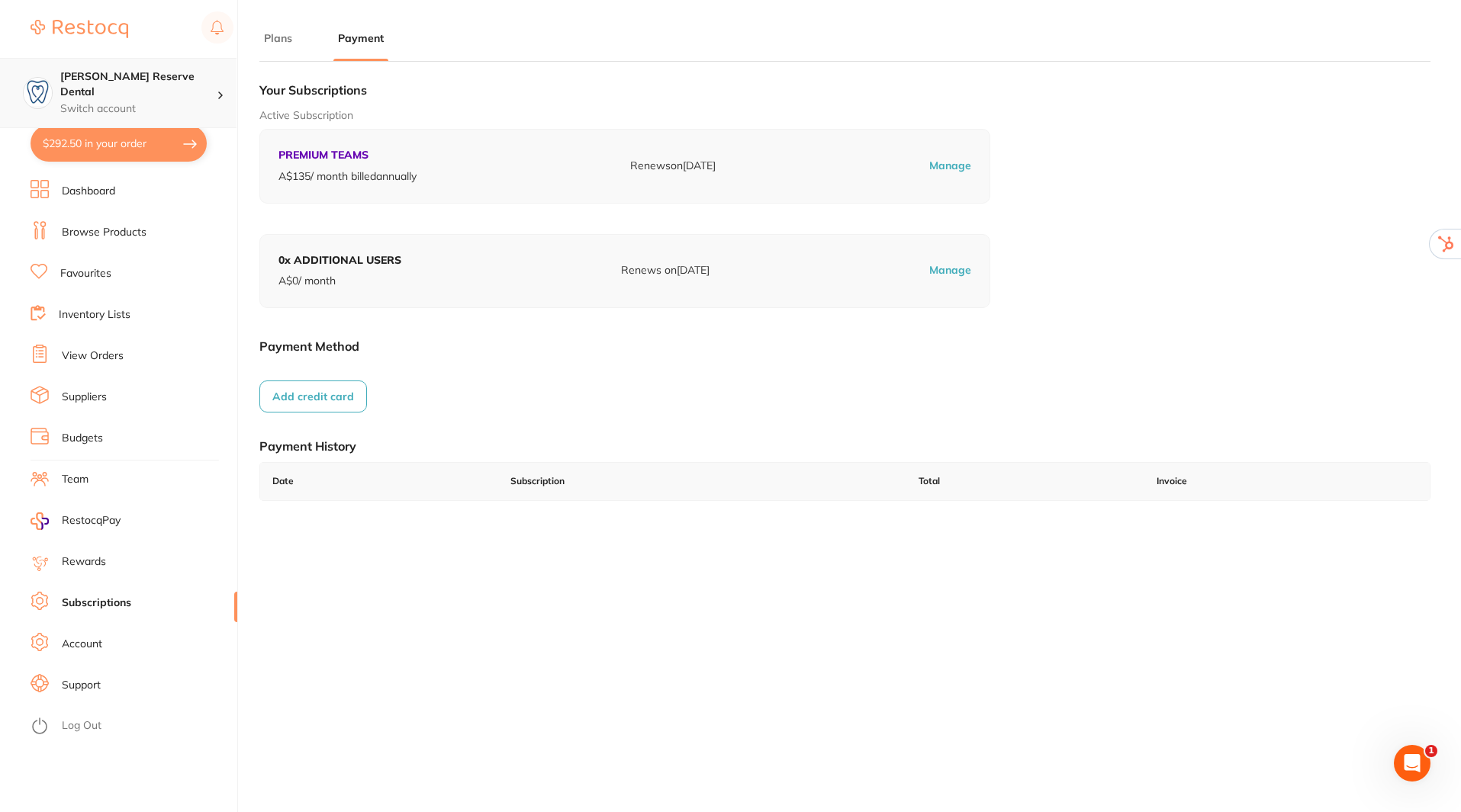
click at [219, 75] on div "[PERSON_NAME] Reserve Dental Switch account" at bounding box center [118, 93] width 237 height 70
click at [208, 85] on div "[PERSON_NAME] Reserve Dental Switch account" at bounding box center [138, 93] width 157 height 47
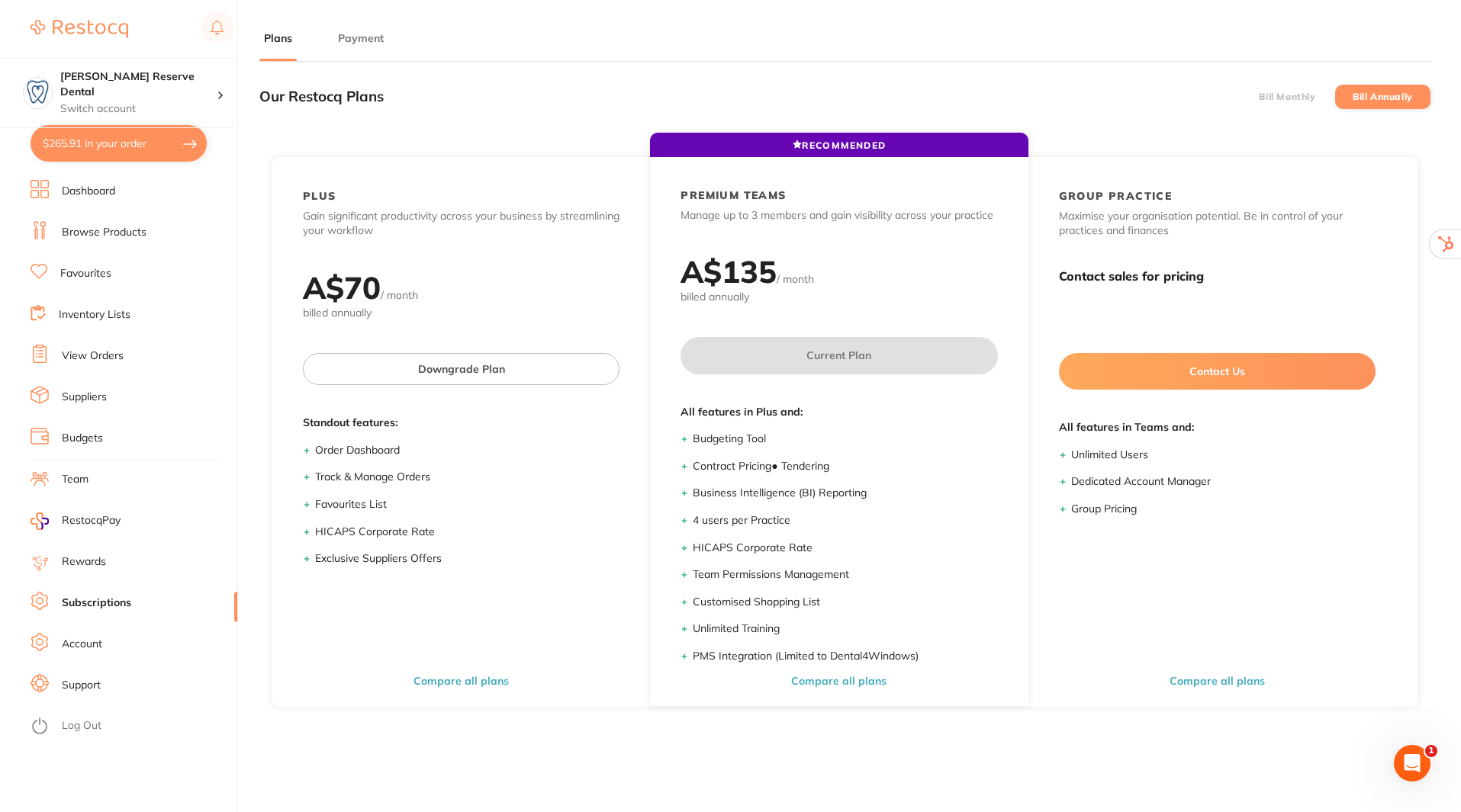
click at [356, 37] on button "Payment" at bounding box center [361, 39] width 55 height 15
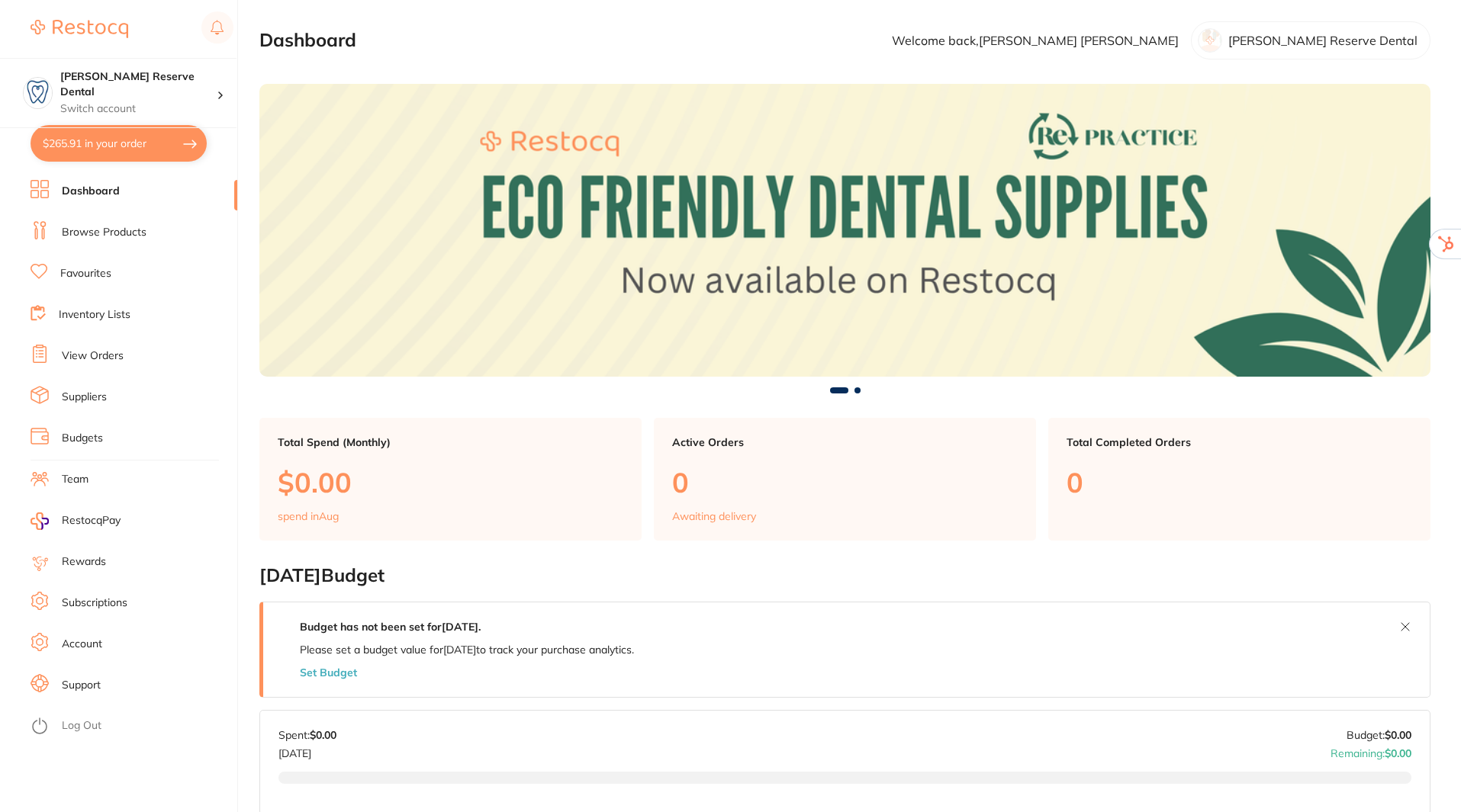
click at [87, 600] on link "Subscriptions" at bounding box center [94, 604] width 66 height 15
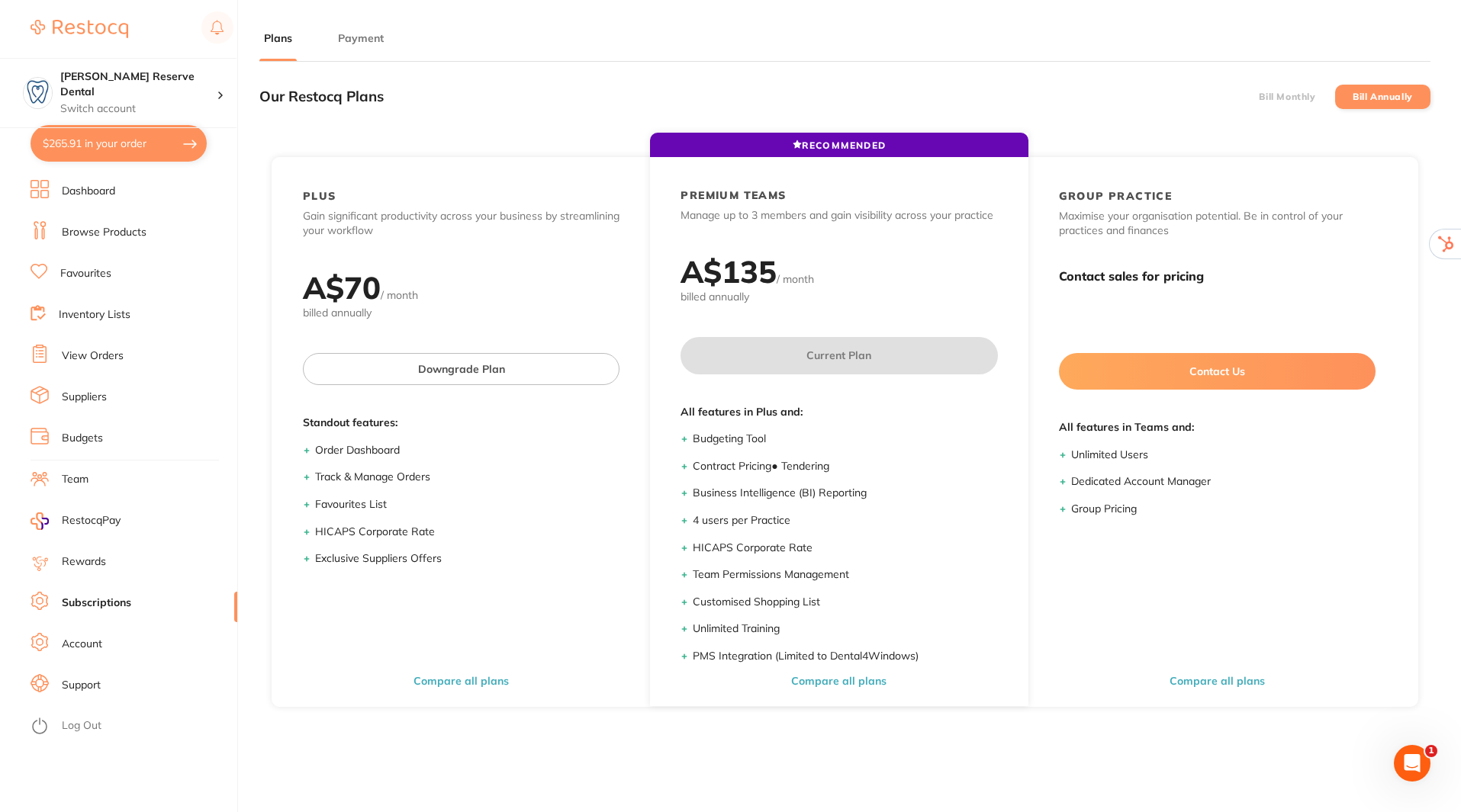
click at [358, 39] on button "Payment" at bounding box center [361, 39] width 55 height 15
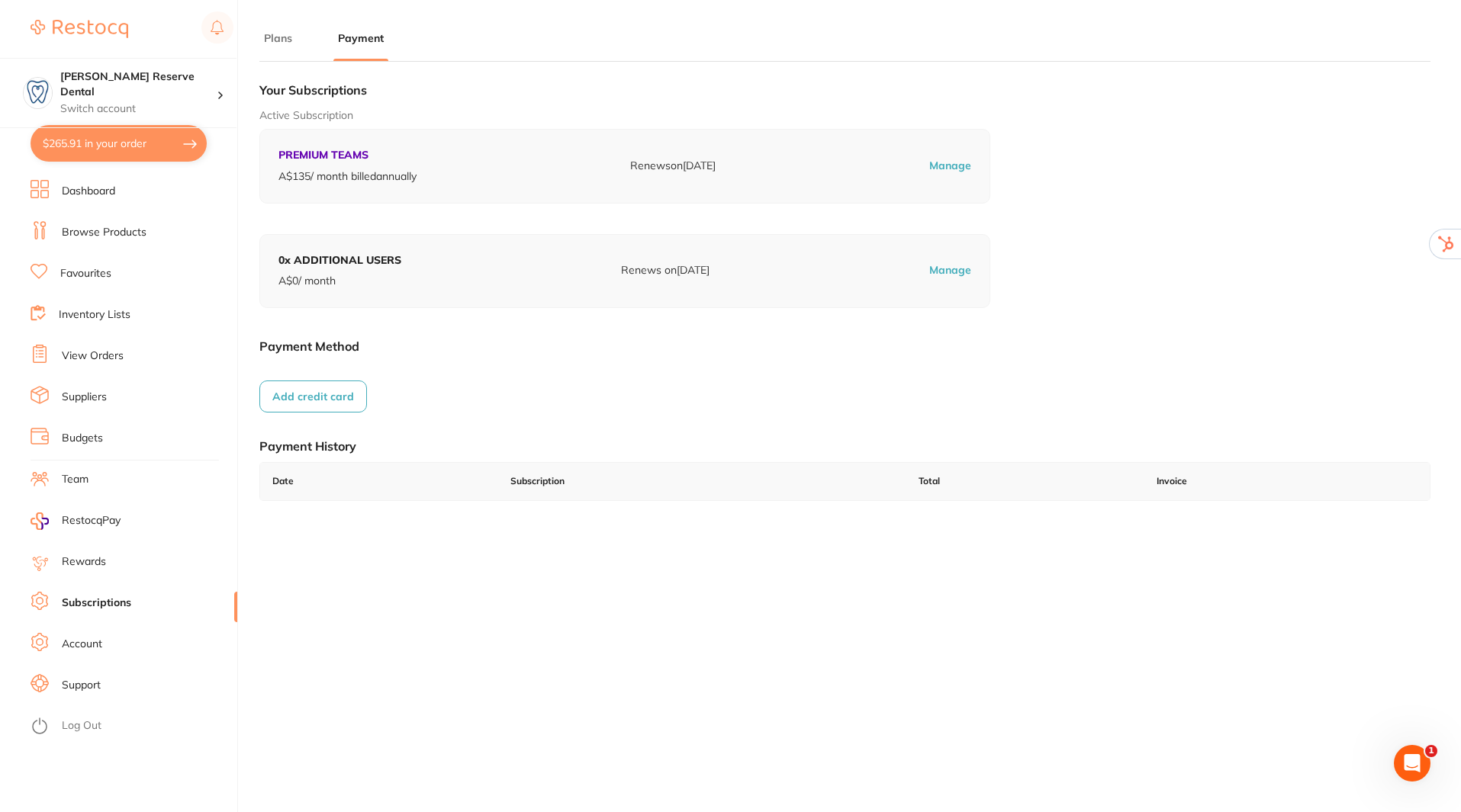
click at [401, 92] on h1 "Your Subscriptions" at bounding box center [845, 90] width 1171 height 15
click at [157, 77] on h4 "[PERSON_NAME] Reserve Dental" at bounding box center [138, 84] width 157 height 30
